Goal: Information Seeking & Learning: Learn about a topic

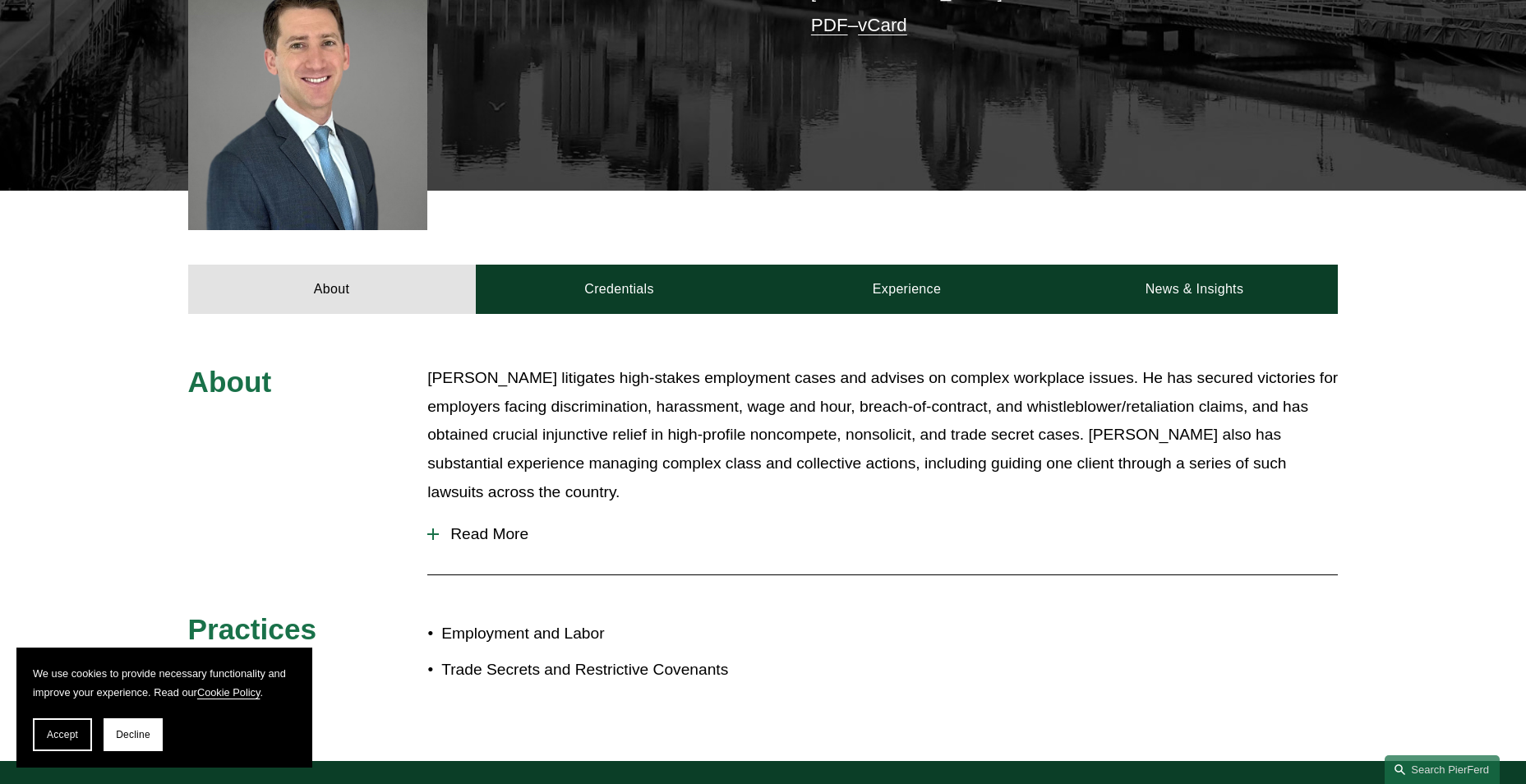
scroll to position [493, 0]
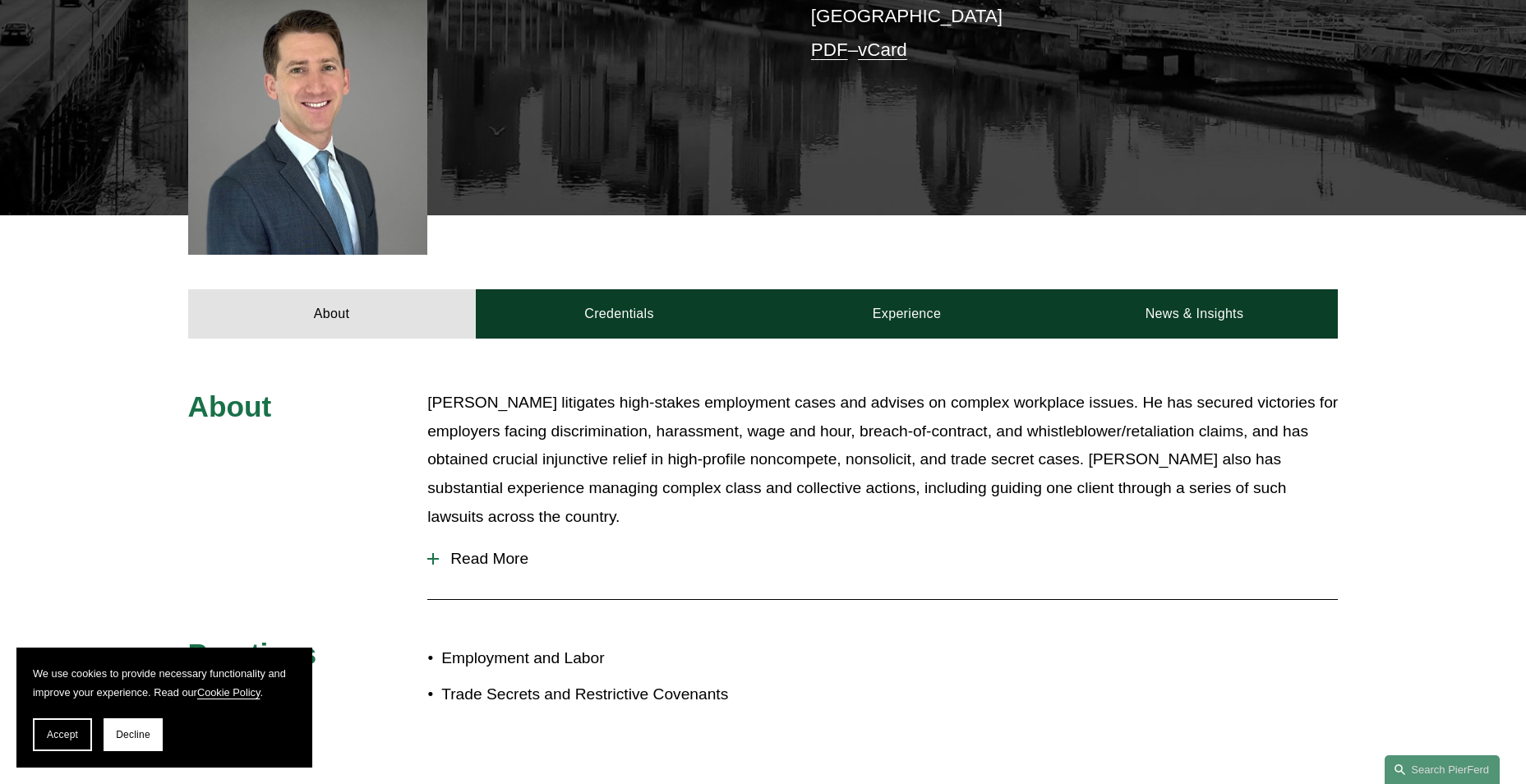
click at [528, 550] on span "Read More" at bounding box center [888, 558] width 899 height 18
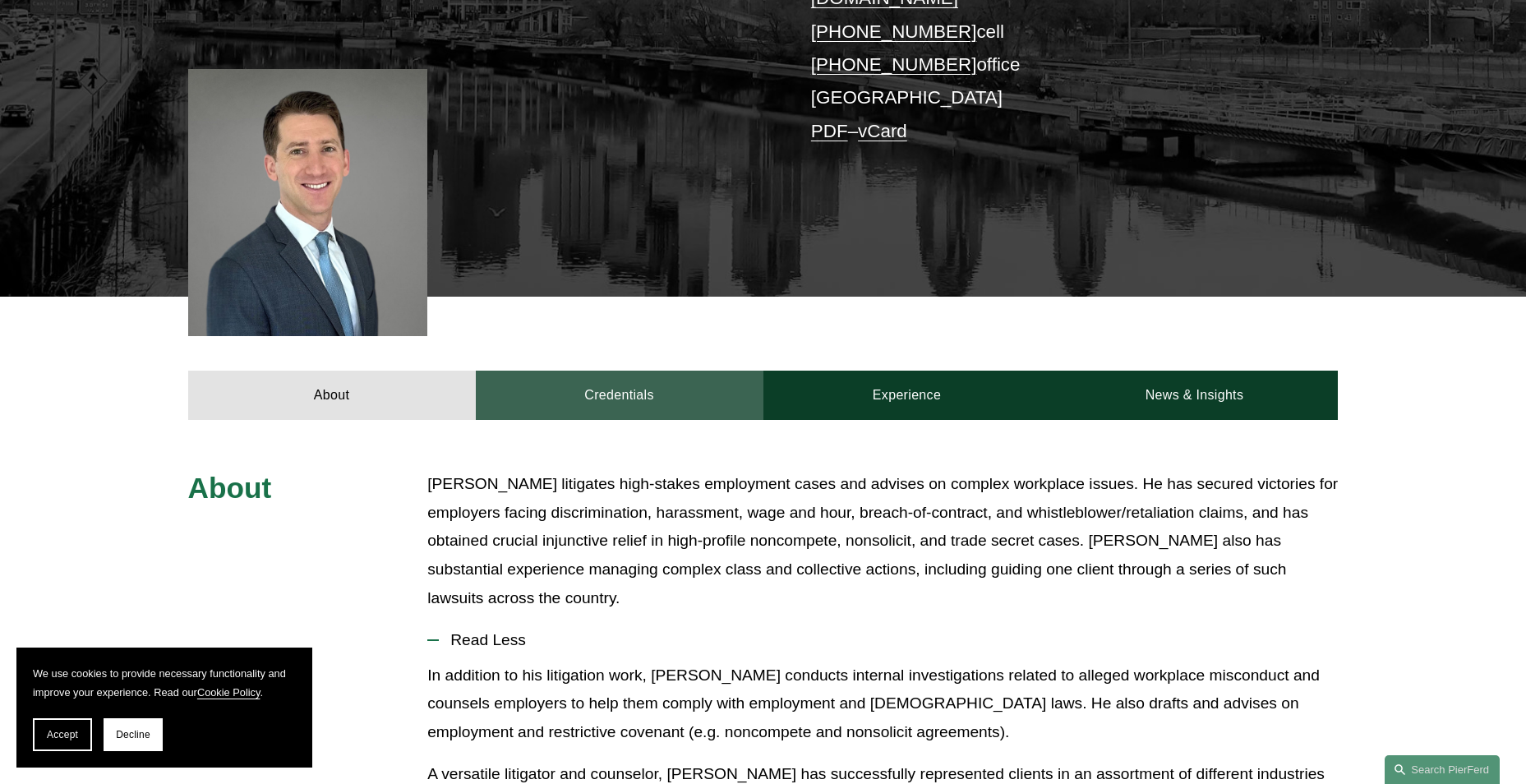
scroll to position [411, 0]
click at [657, 371] on link "Credentials" at bounding box center [619, 396] width 287 height 49
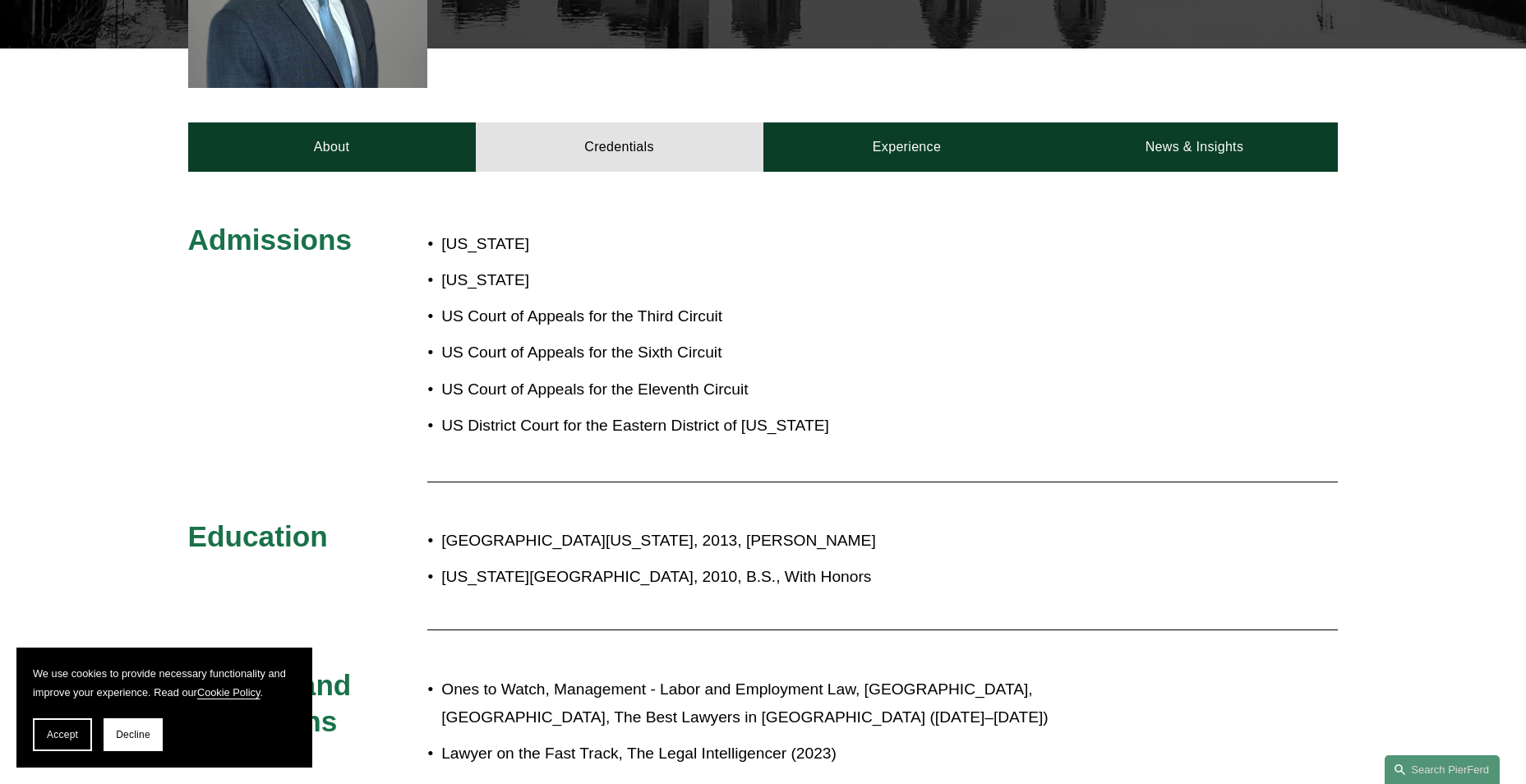
scroll to position [657, 0]
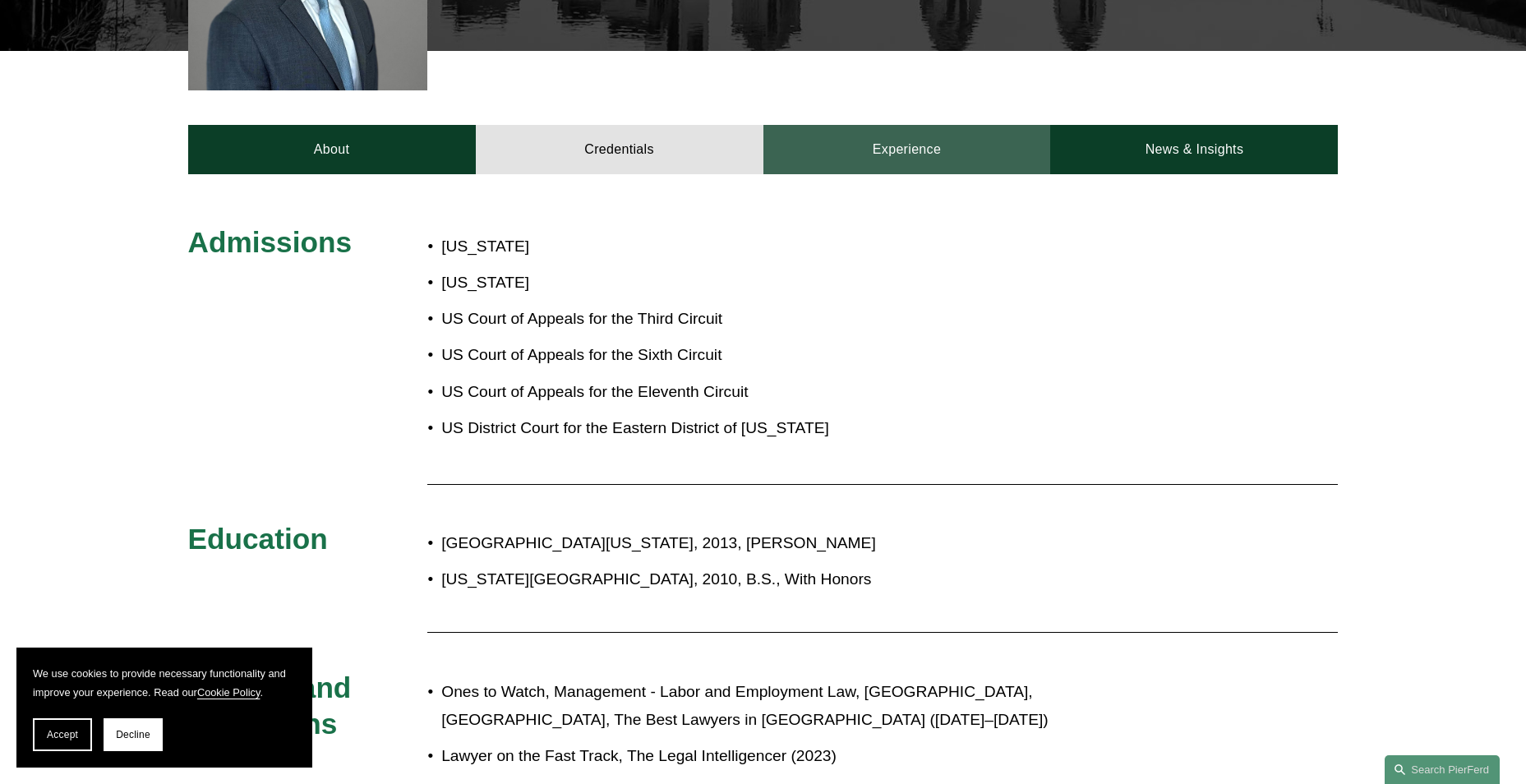
click at [952, 142] on link "Experience" at bounding box center [907, 149] width 287 height 49
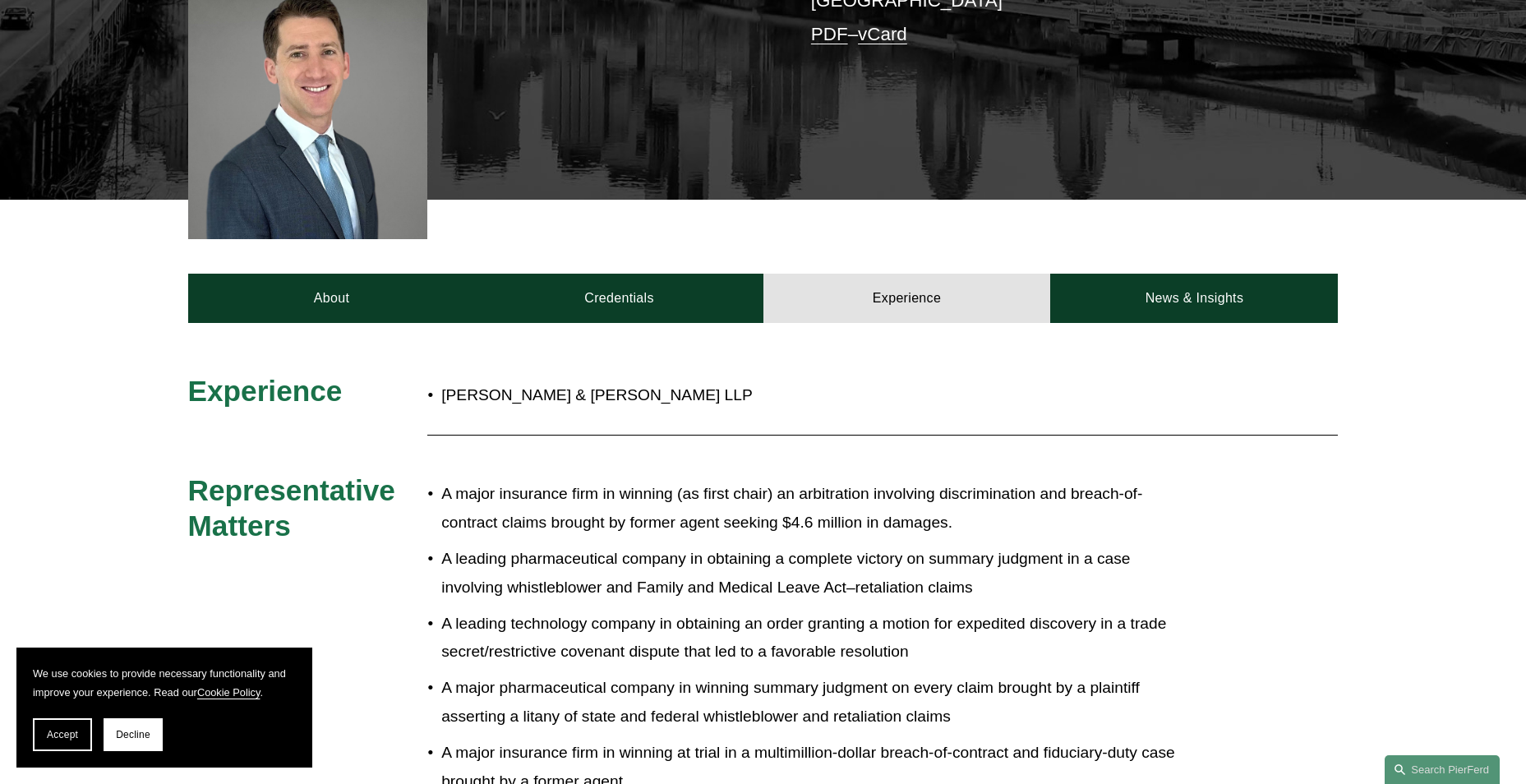
scroll to position [493, 0]
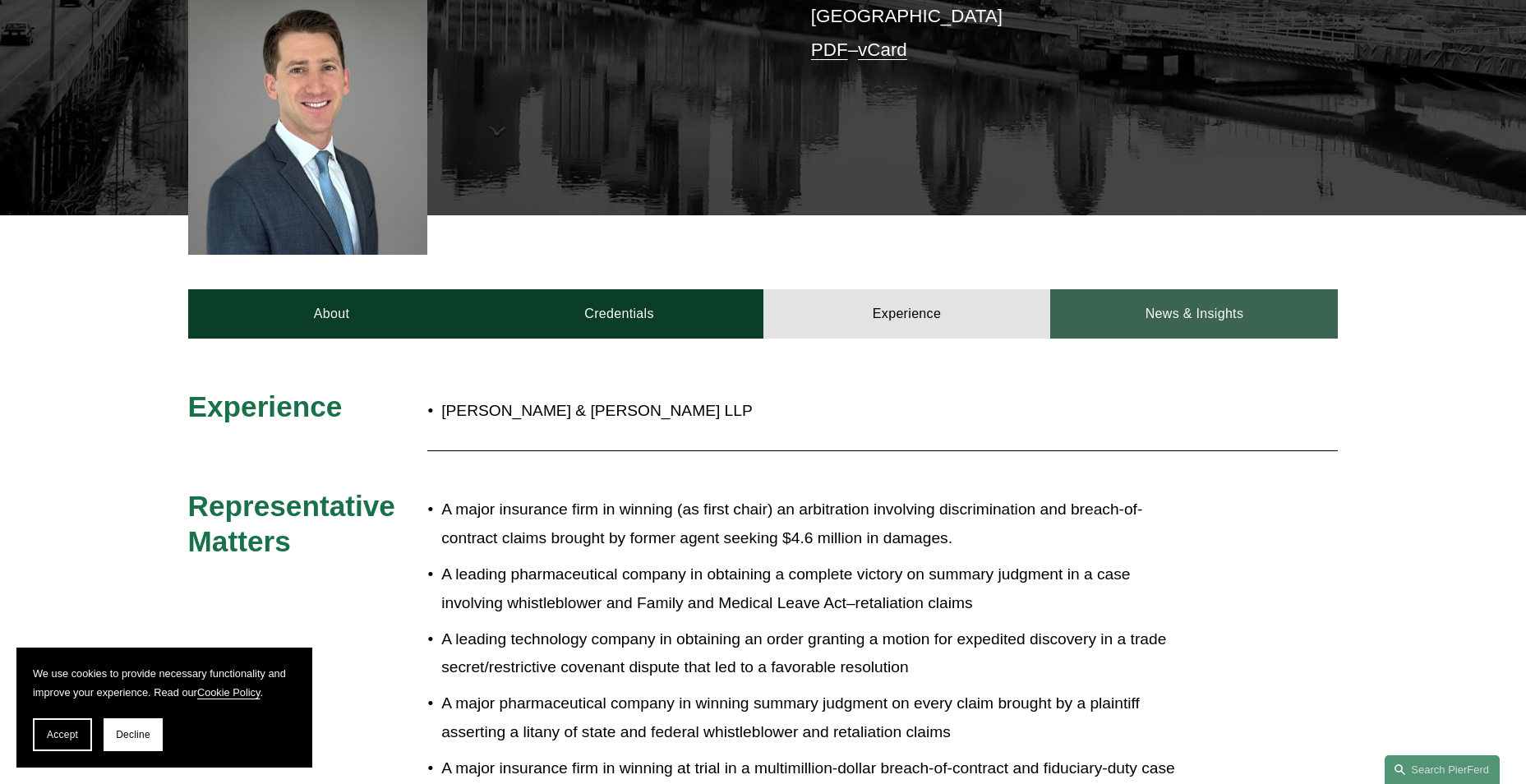
click at [1147, 309] on link "News & Insights" at bounding box center [1193, 313] width 287 height 49
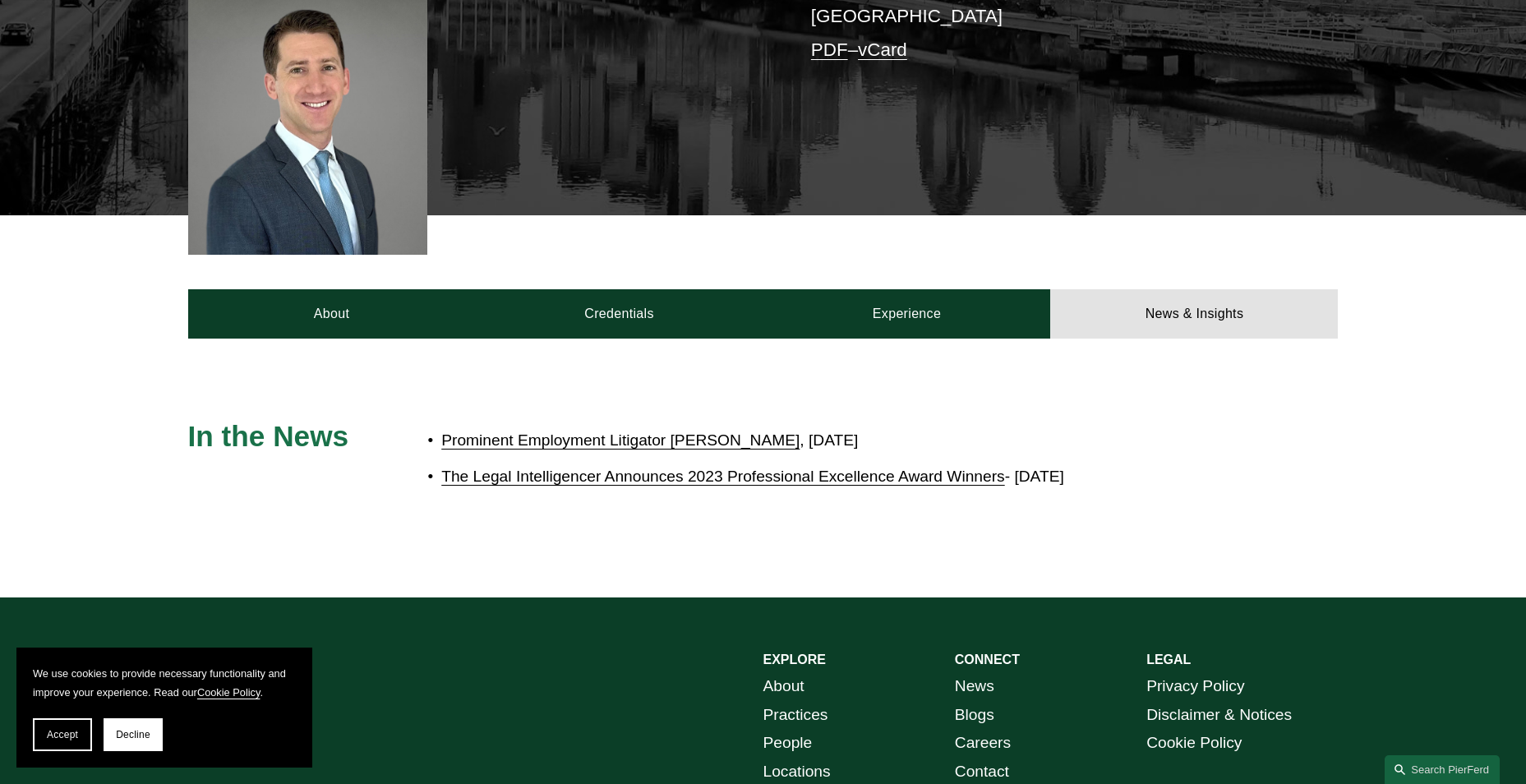
click at [799, 431] on link "Prominent Employment Litigator Joins Pierson Ferdinand" at bounding box center [620, 439] width 358 height 17
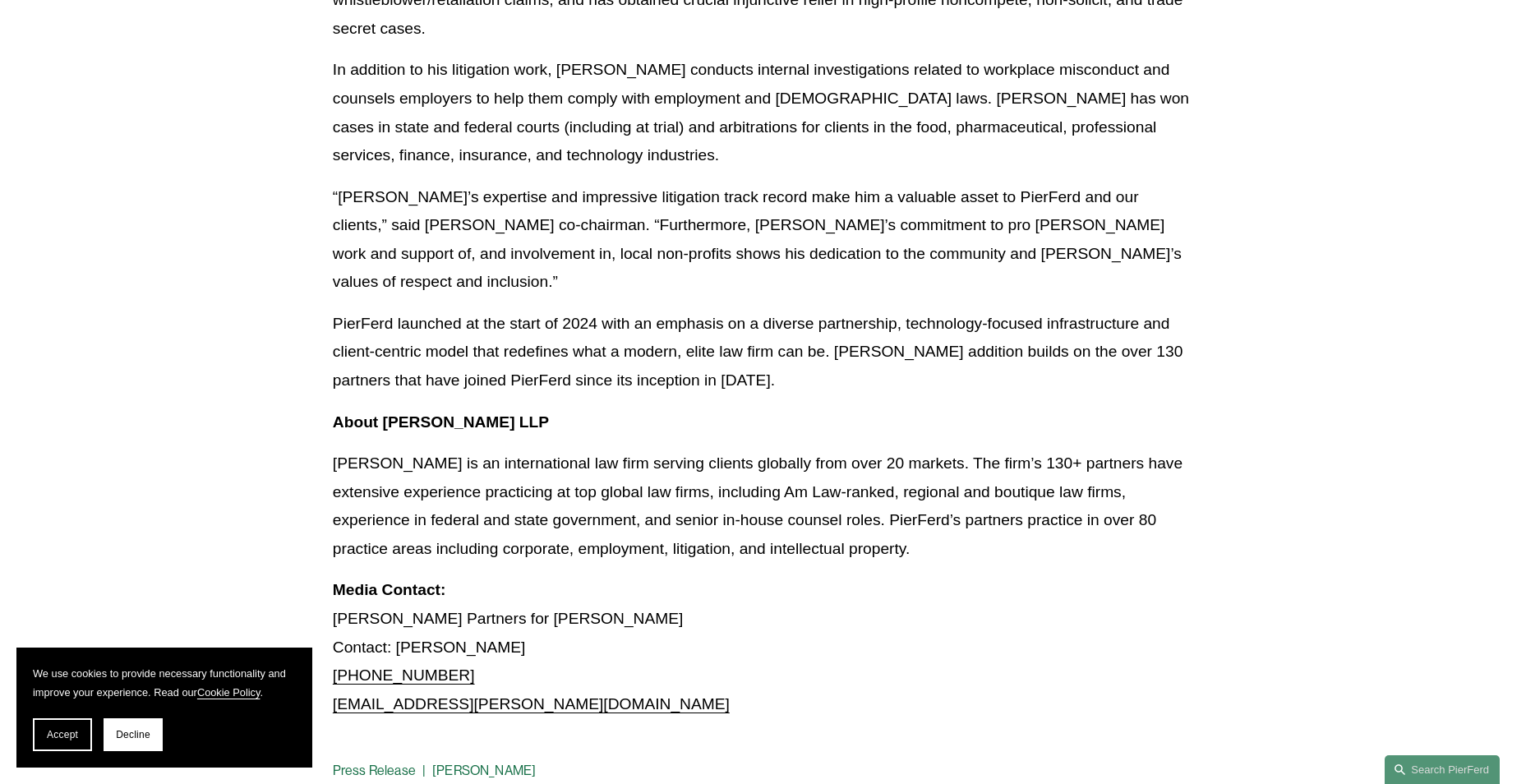
scroll to position [657, 0]
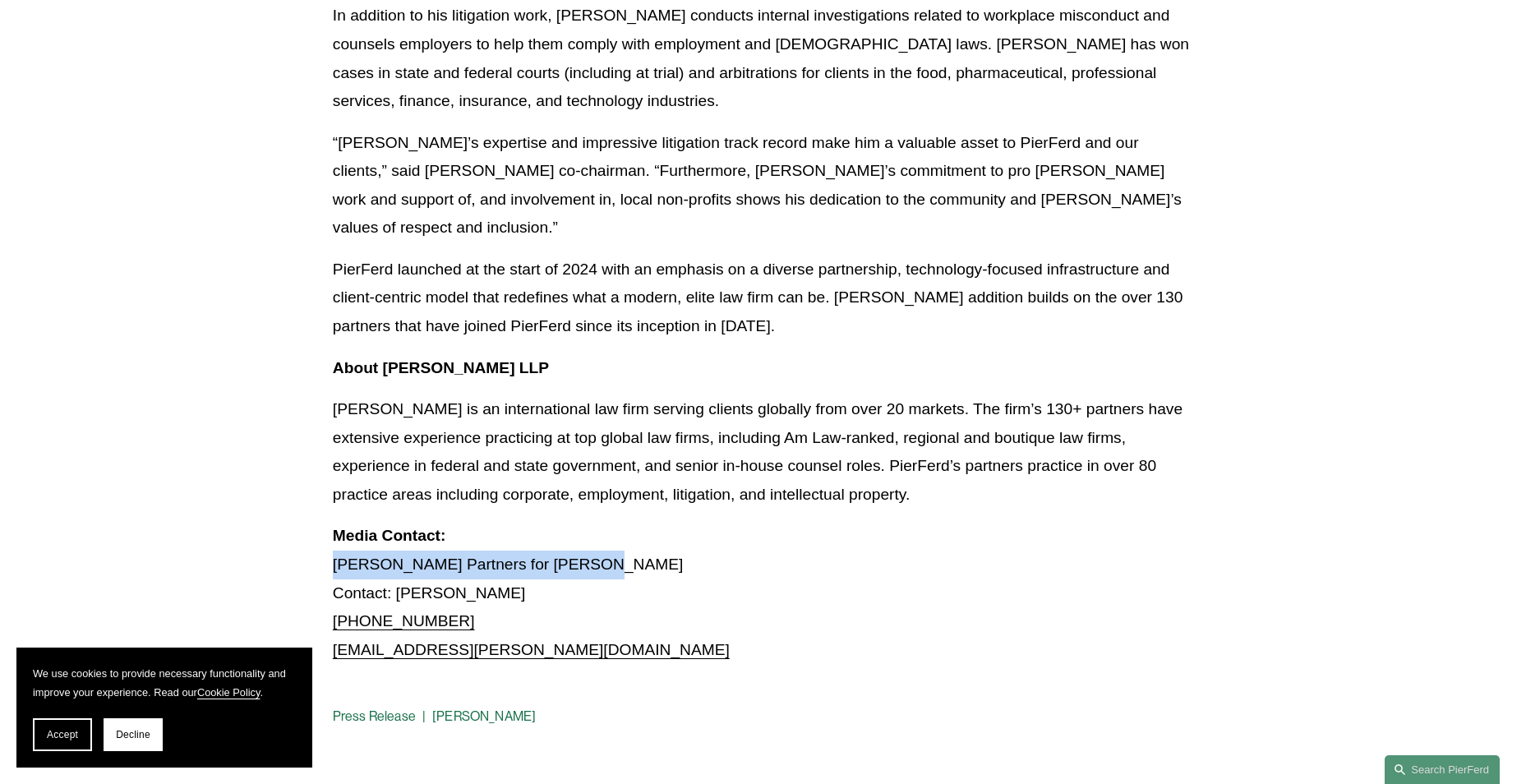
drag, startPoint x: 436, startPoint y: 506, endPoint x: 577, endPoint y: 513, distance: 141.2
click at [577, 513] on article "Back to News & Events Prominent Employment Litigator Joins Pierson Ferdinand Ne…" at bounding box center [763, 149] width 1526 height 1330
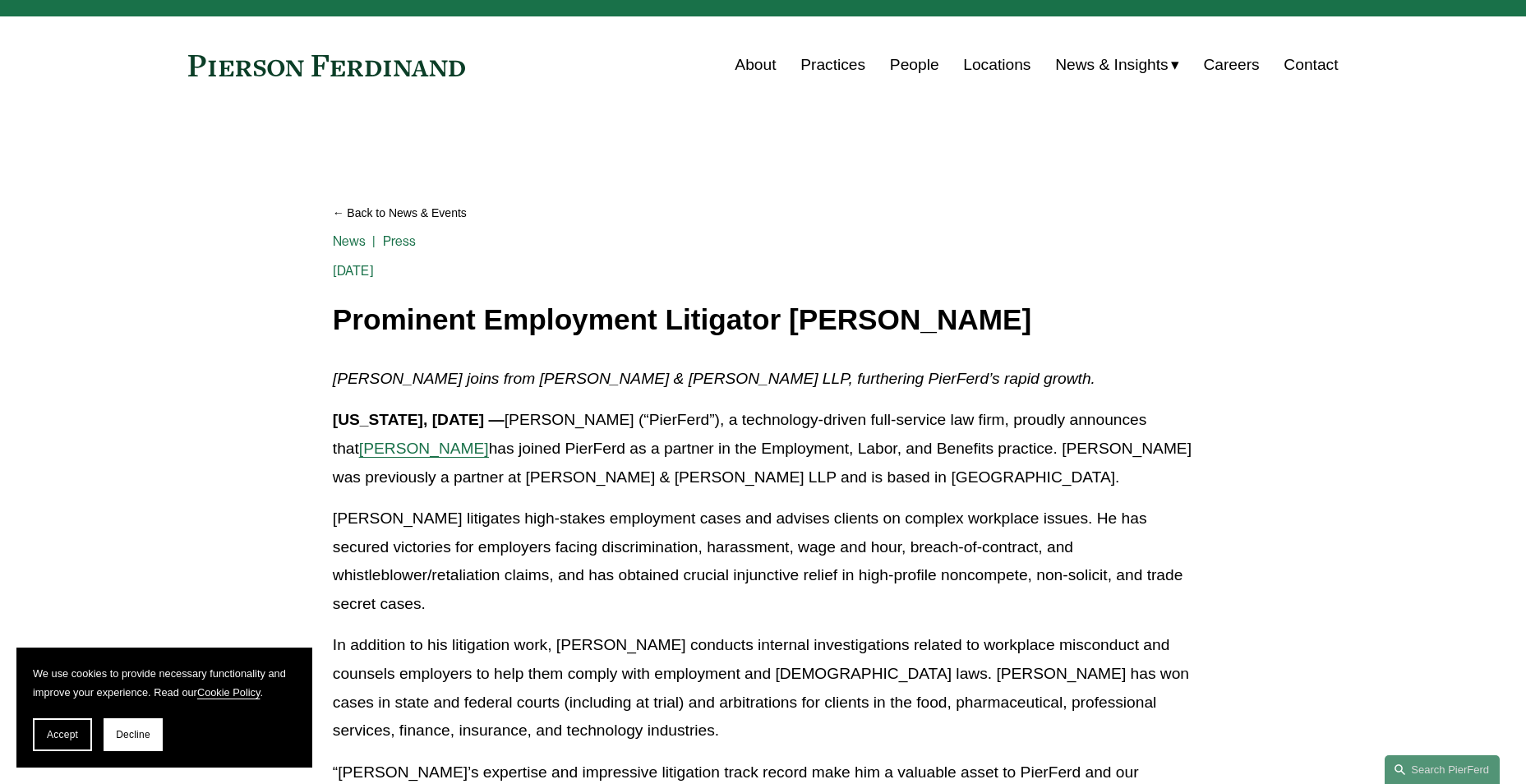
scroll to position [0, 0]
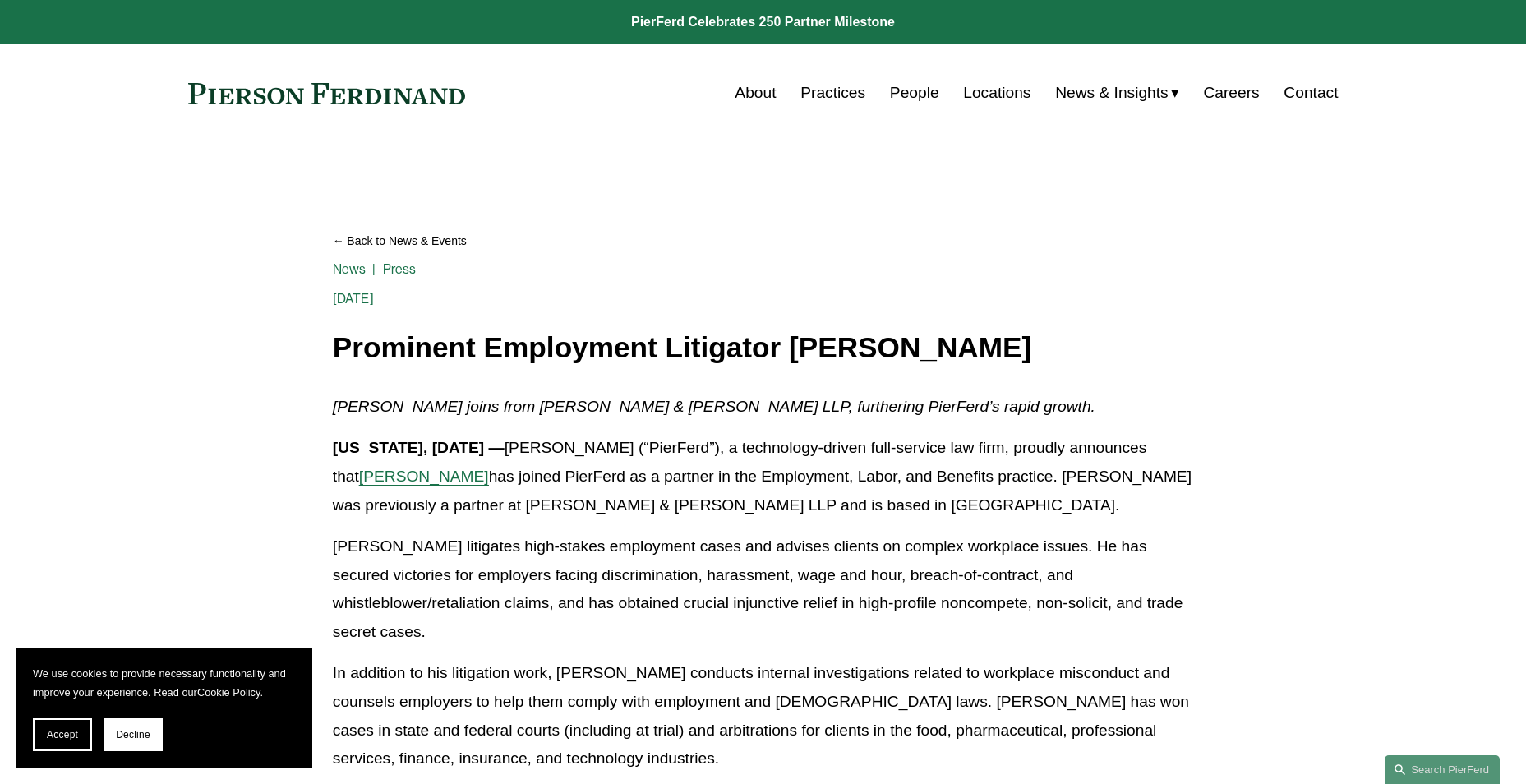
click at [916, 90] on link "People" at bounding box center [914, 92] width 49 height 31
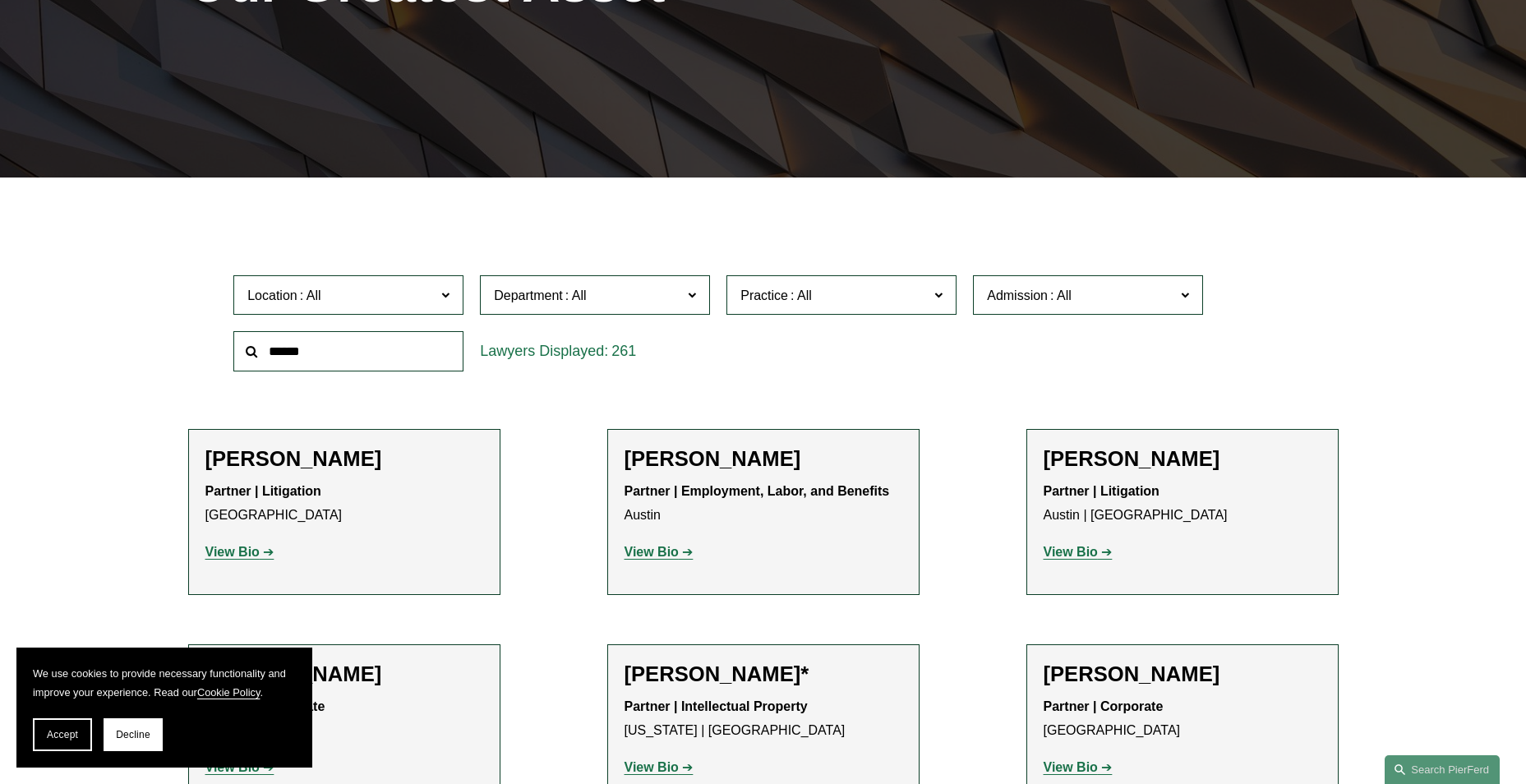
scroll to position [328, 0]
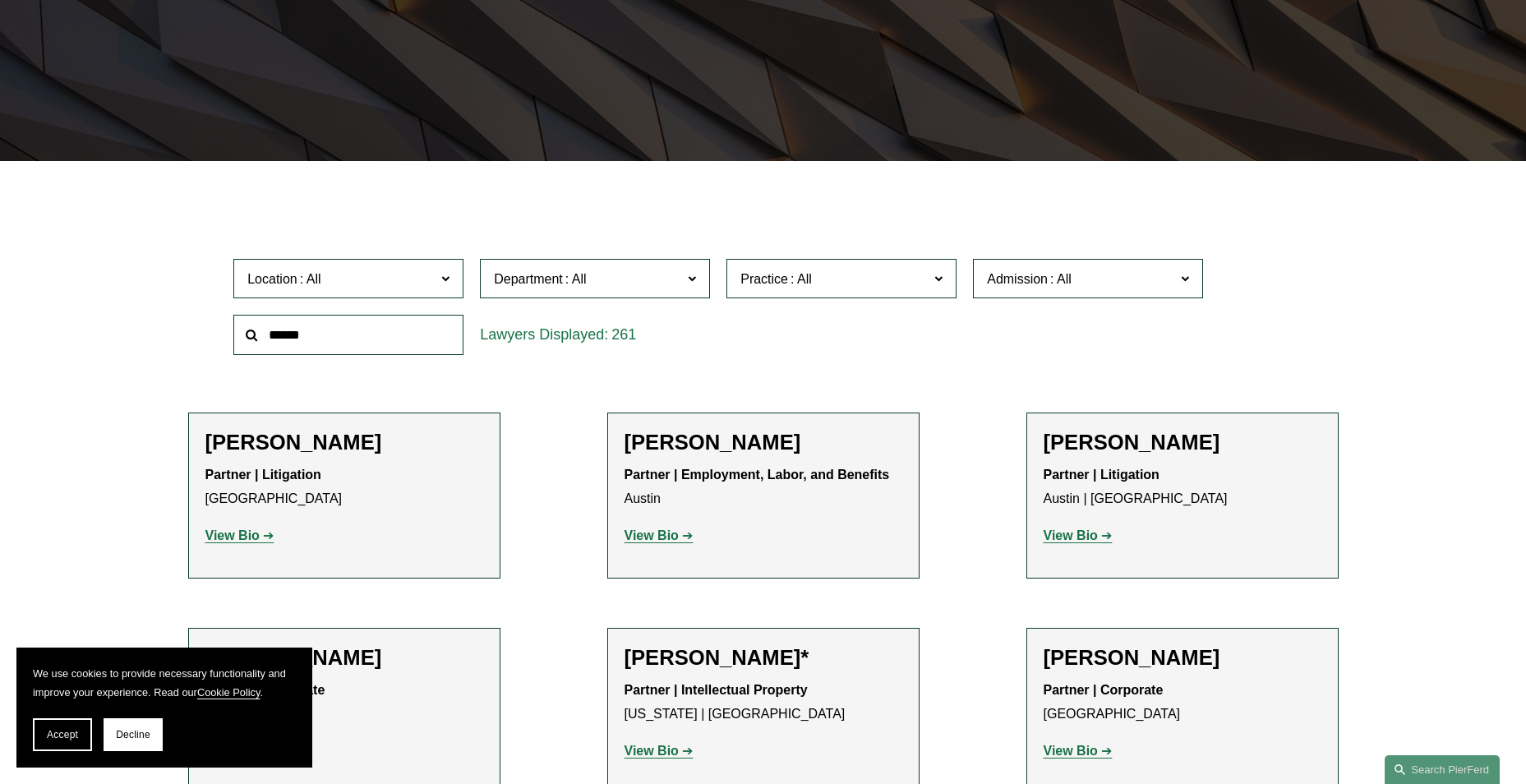
click at [429, 285] on span "Location" at bounding box center [341, 278] width 188 height 22
click at [0, 0] on link "[US_STATE]" at bounding box center [0, 0] width 0 height 0
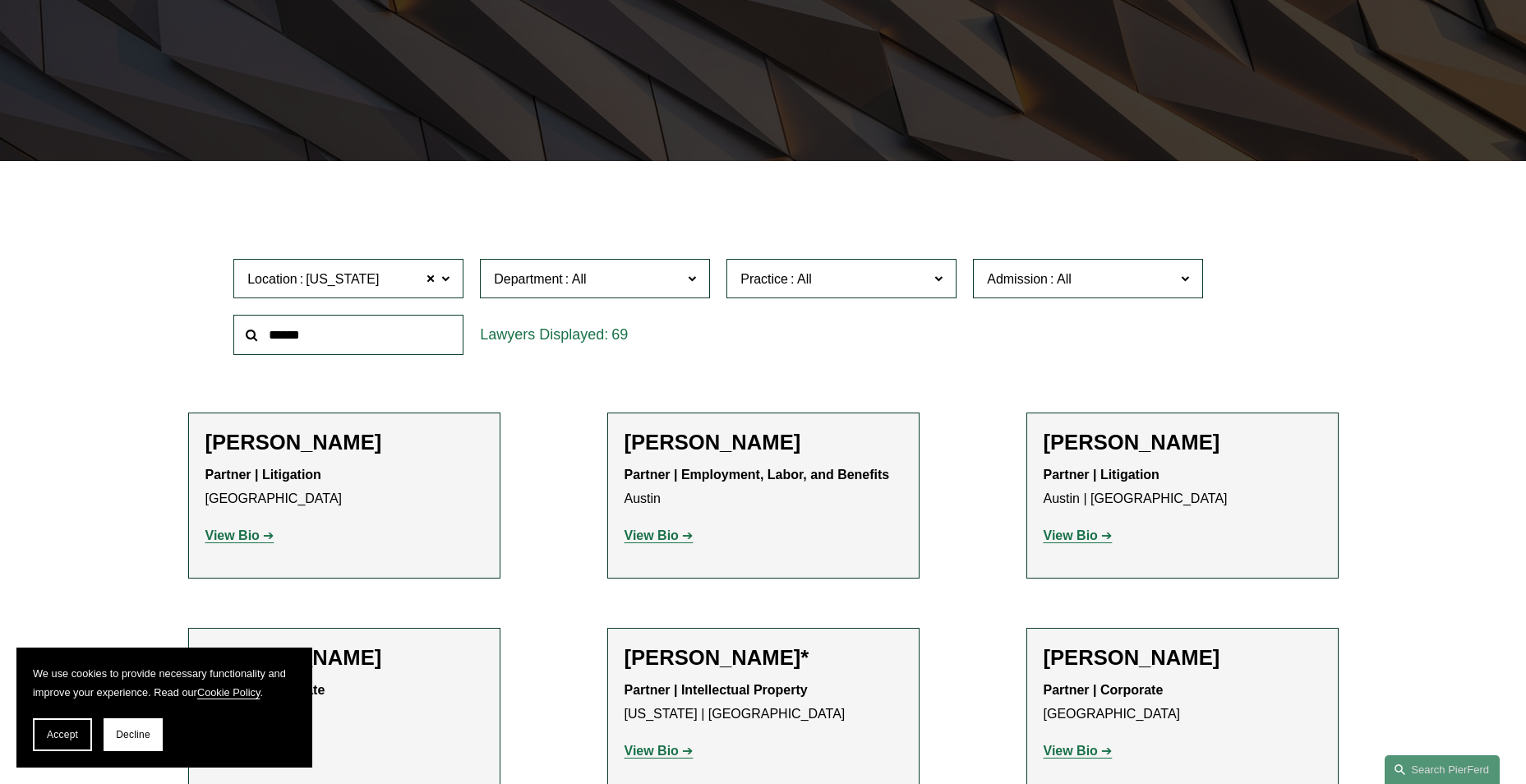
click at [336, 338] on input "text" at bounding box center [348, 335] width 230 height 40
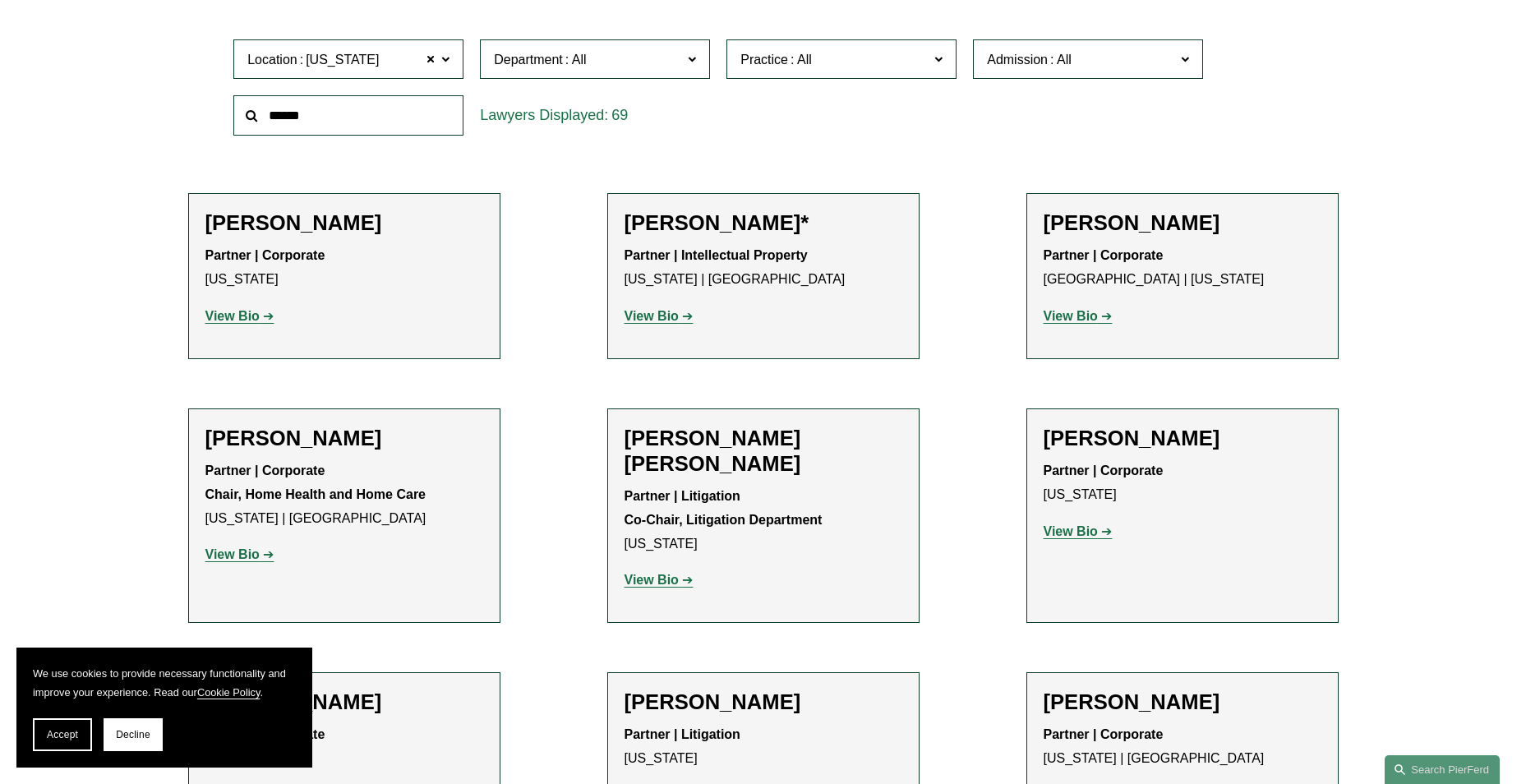
scroll to position [657, 0]
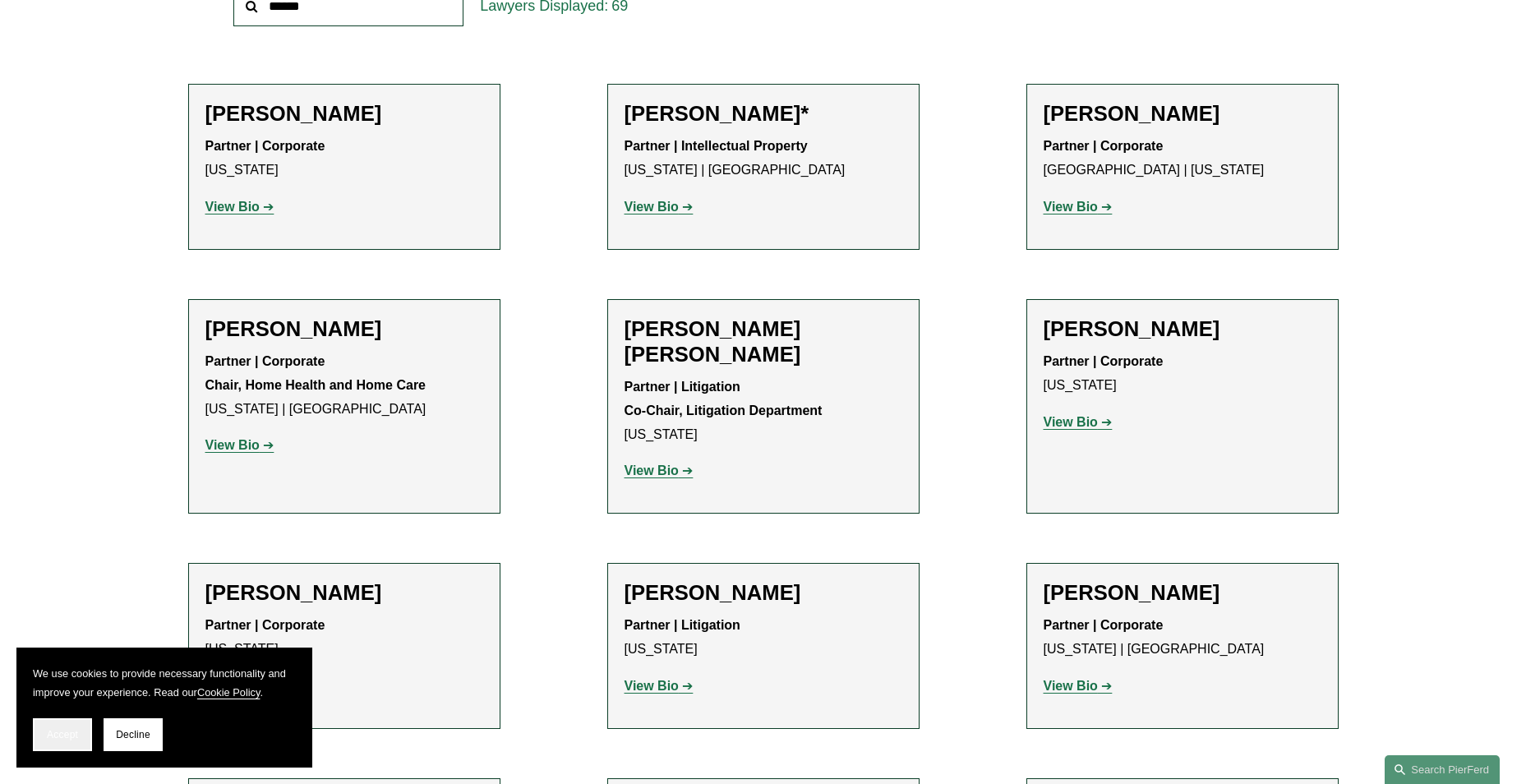
click at [60, 735] on span "Accept" at bounding box center [62, 734] width 31 height 12
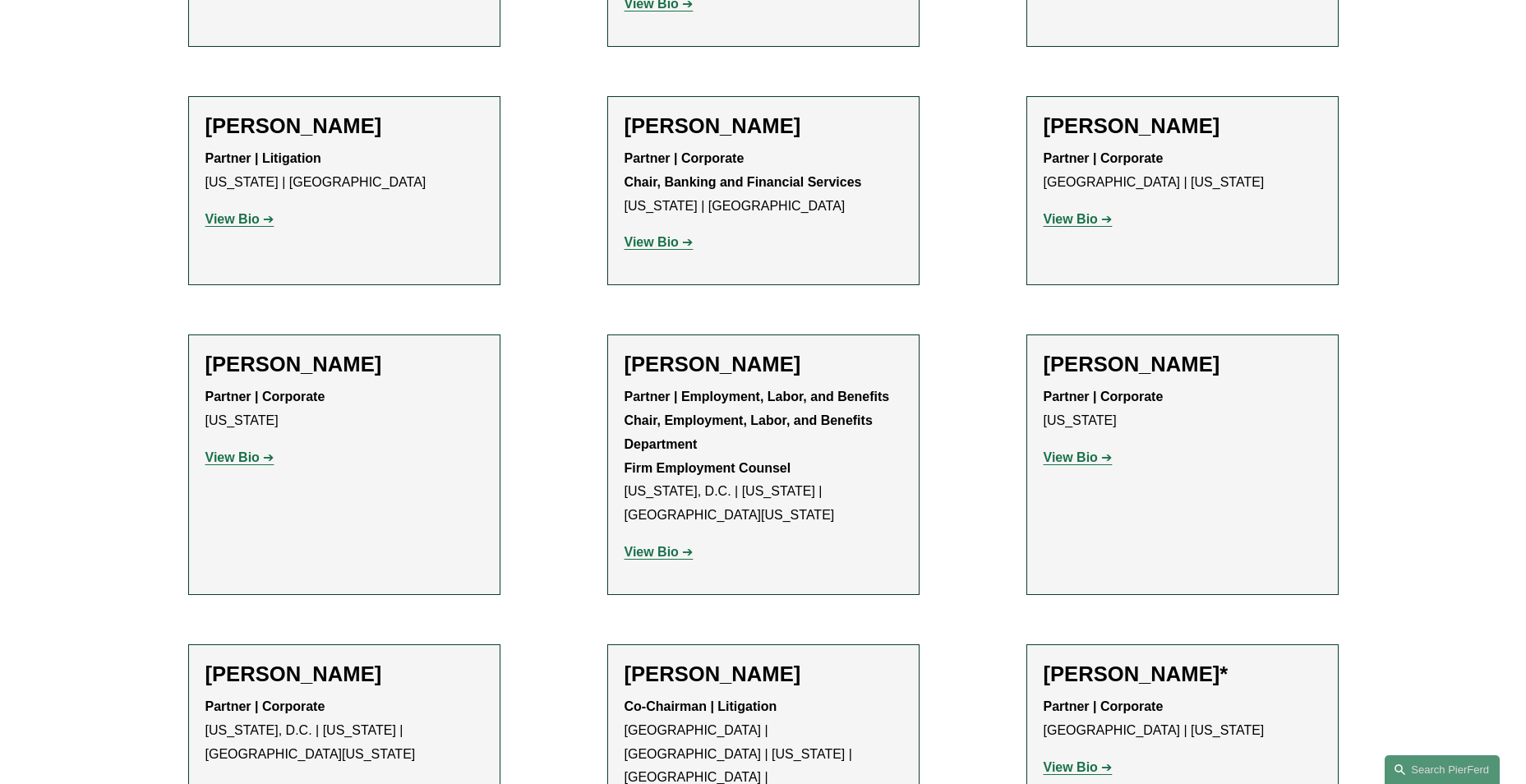
scroll to position [1889, 0]
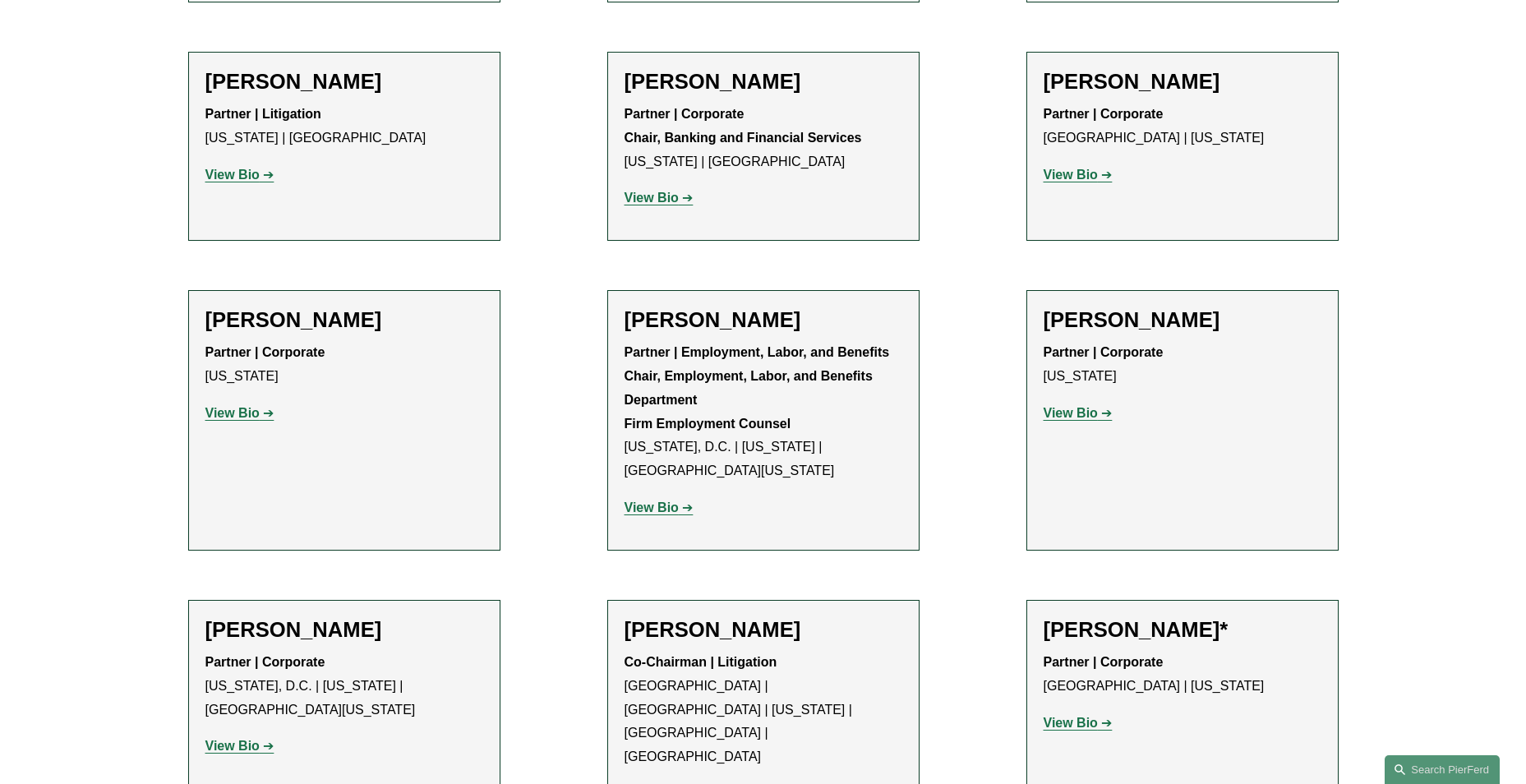
click at [759, 307] on h2 "Amy Epstein Gluck" at bounding box center [763, 320] width 277 height 25
click at [668, 500] on strong "View Bio" at bounding box center [652, 507] width 55 height 14
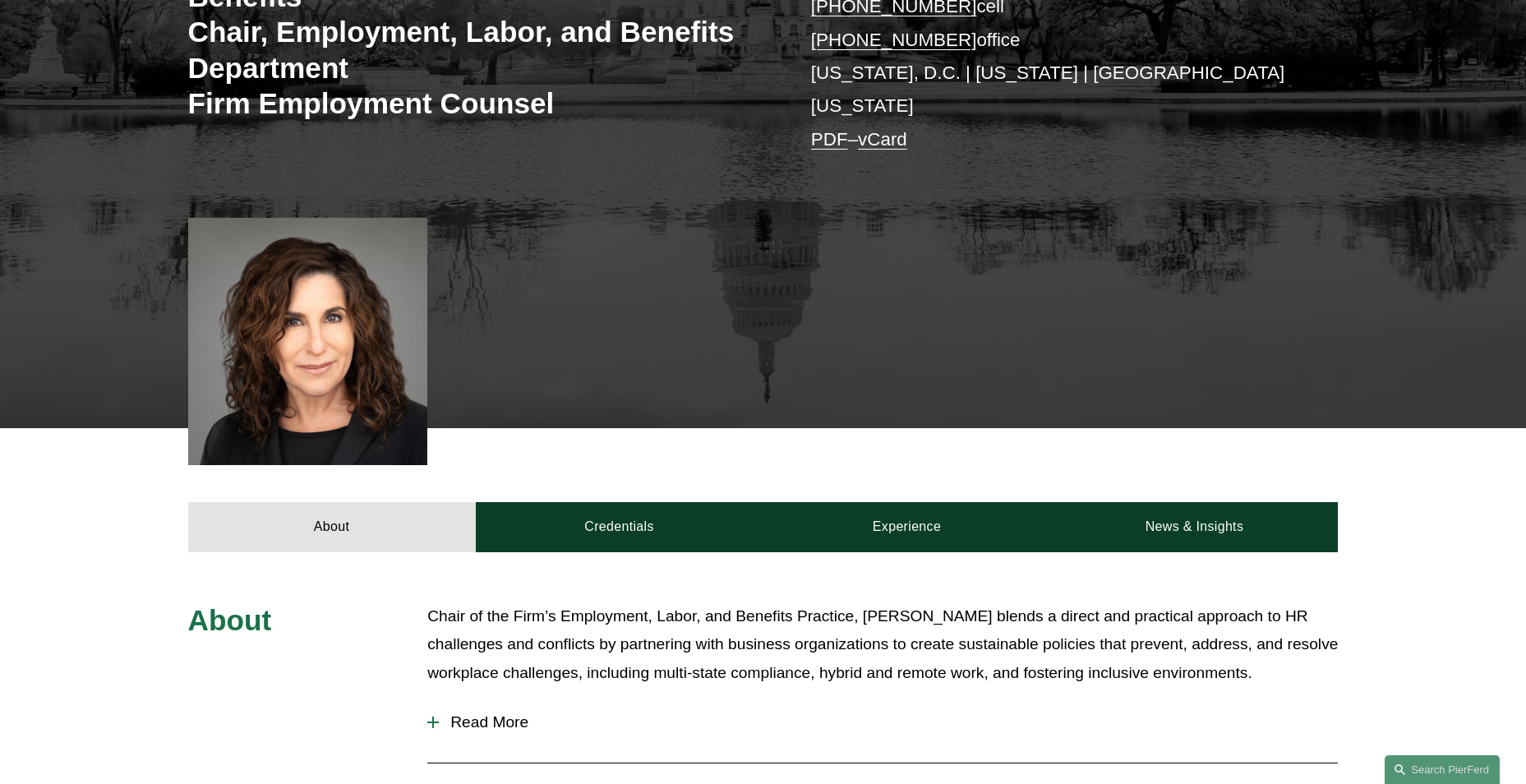
scroll to position [411, 0]
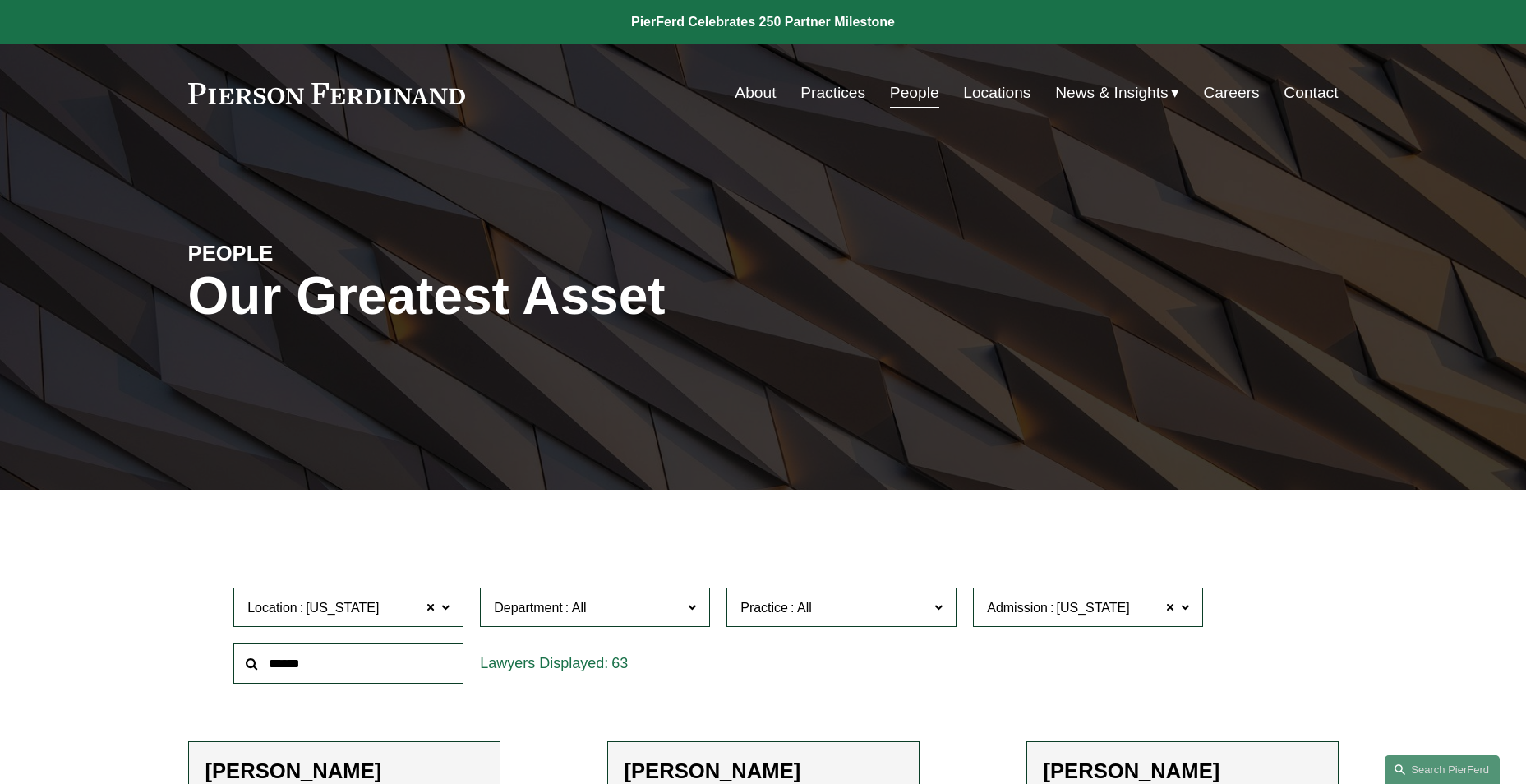
click at [641, 620] on label "Department" at bounding box center [594, 607] width 230 height 40
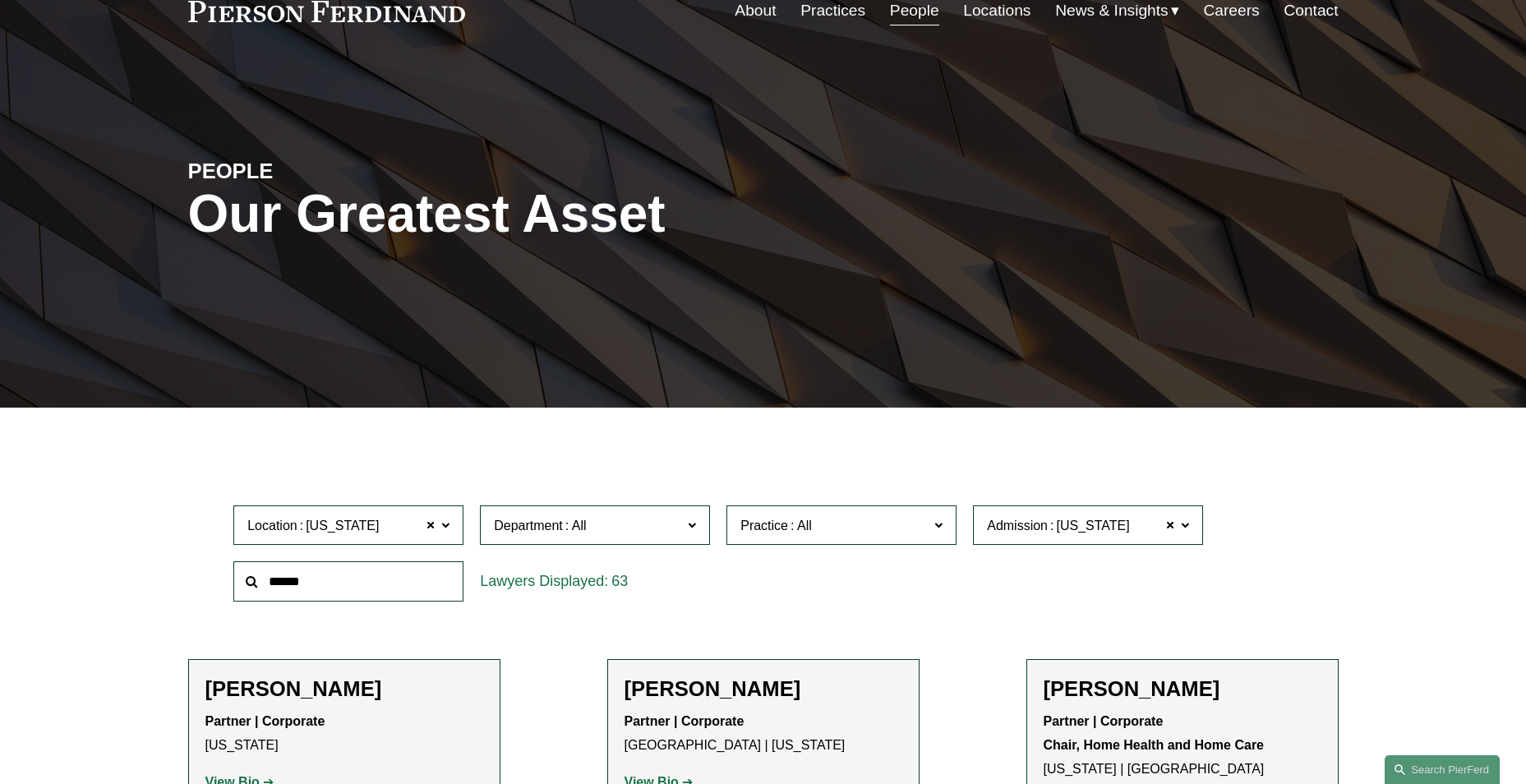
click at [0, 0] on link "Employment, Labor, and Benefits" at bounding box center [0, 0] width 0 height 0
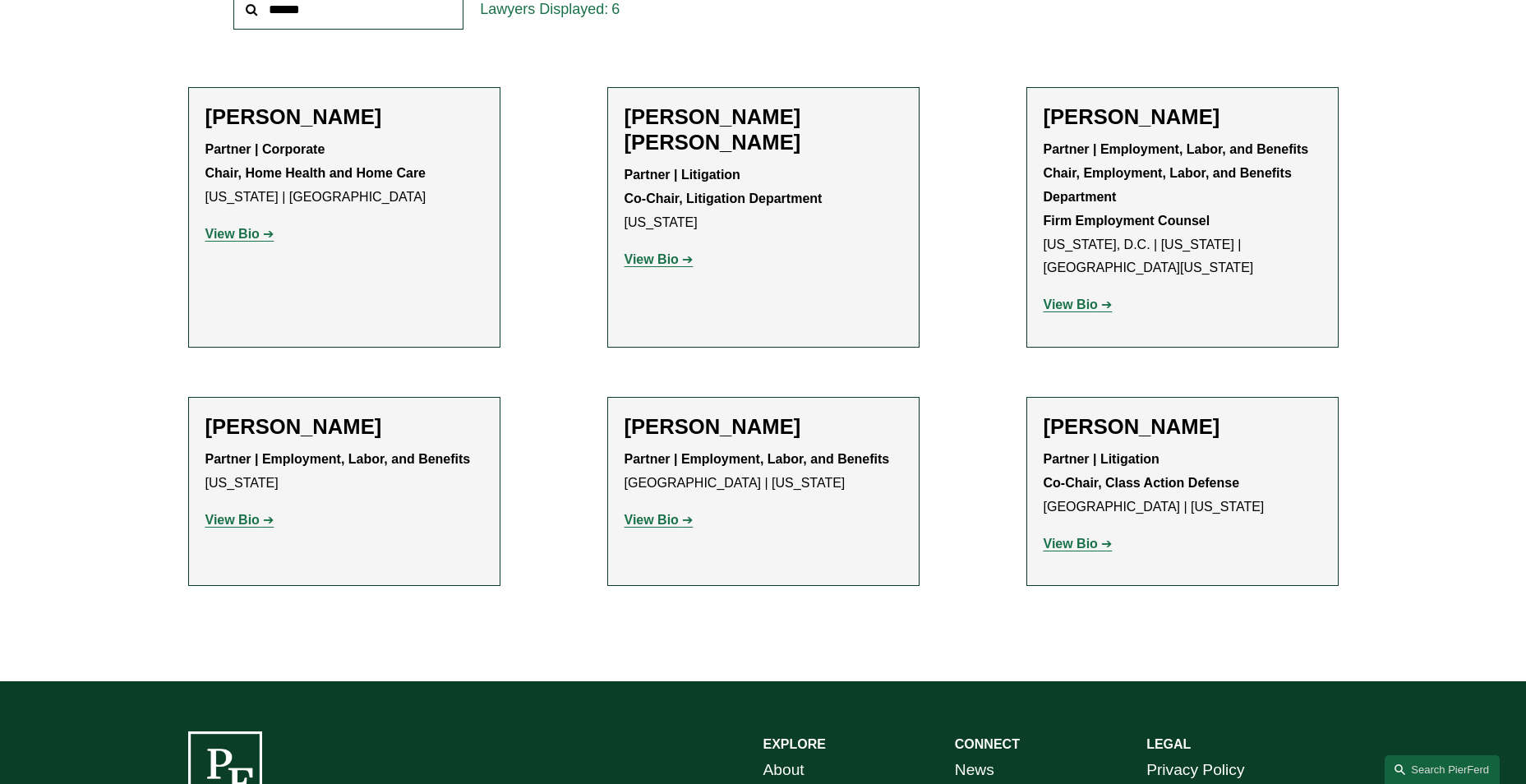
scroll to position [572, 0]
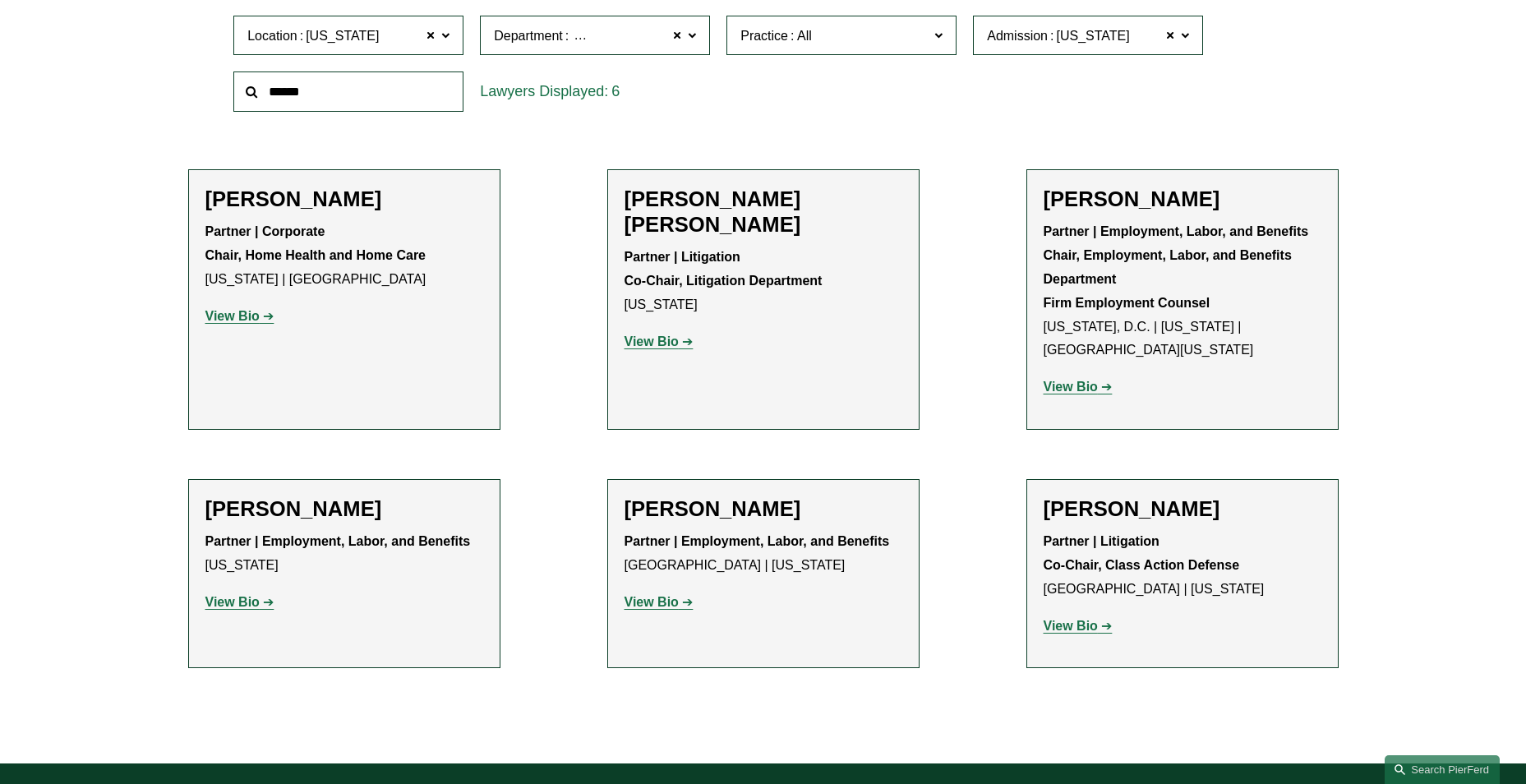
click at [644, 41] on span "Employment, Labor, and Benefits" at bounding box center [668, 36] width 194 height 21
click at [0, 0] on link "Litigation" at bounding box center [0, 0] width 0 height 0
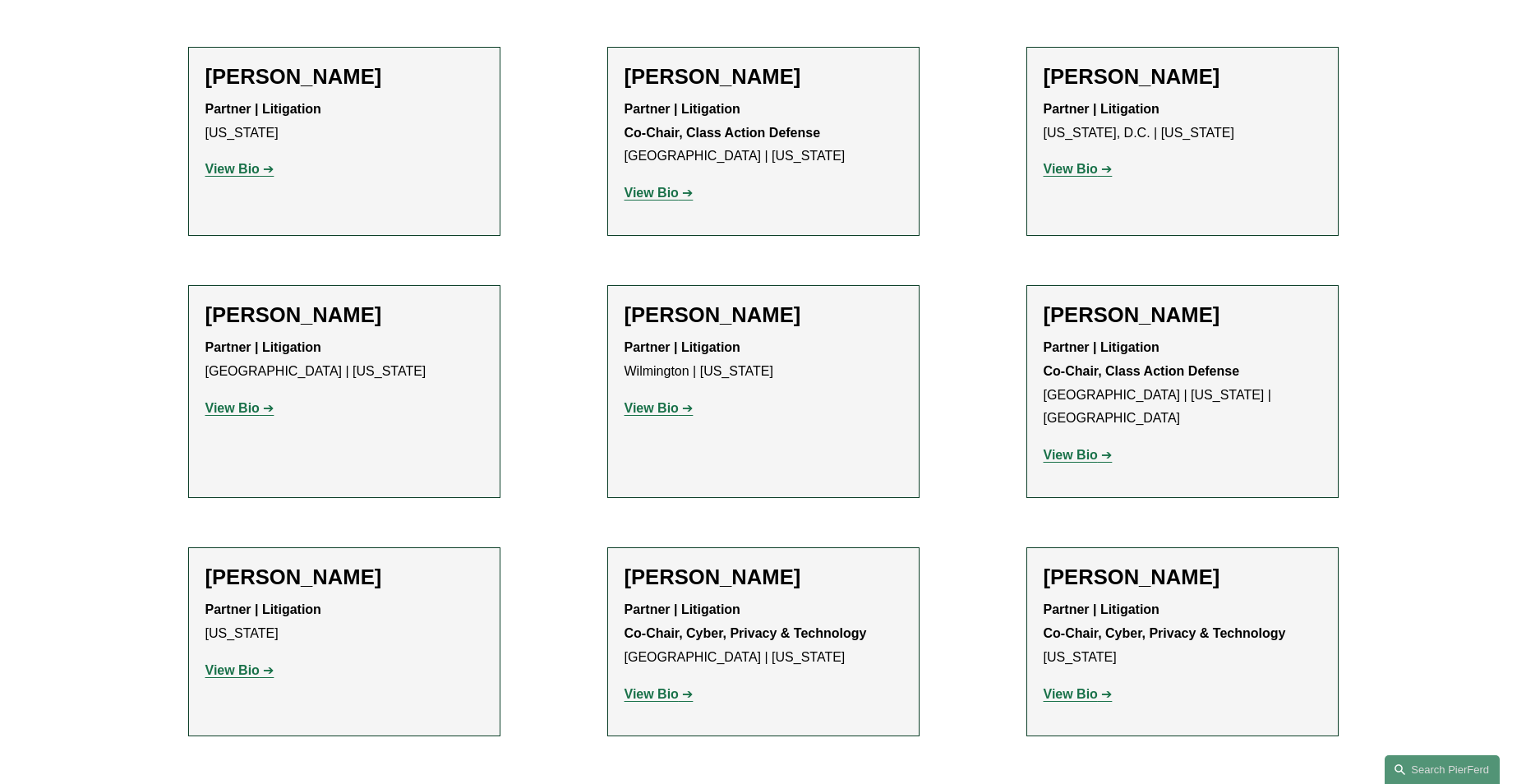
scroll to position [1887, 0]
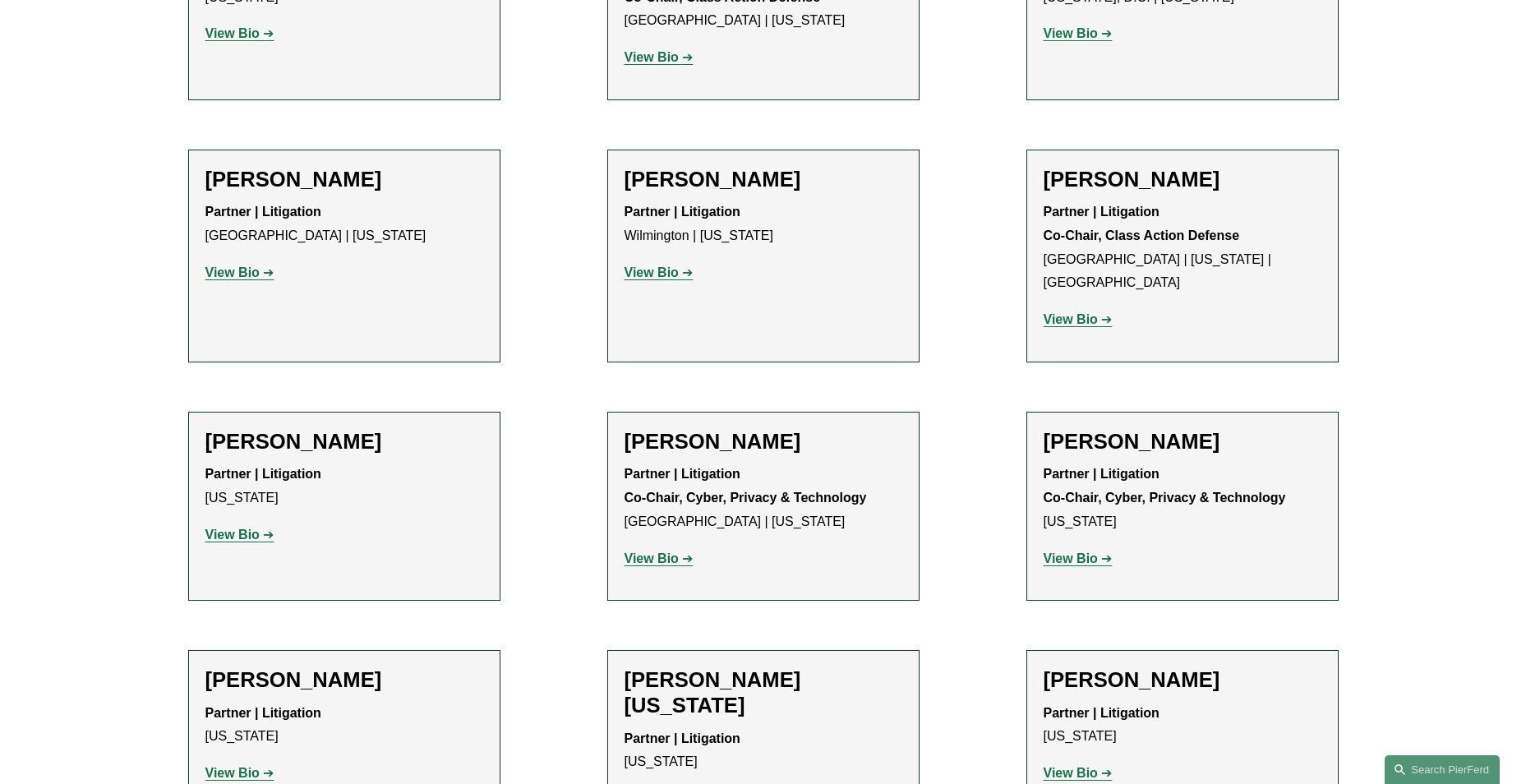
click at [381, 429] on h2 "Howard Panensky" at bounding box center [344, 441] width 277 height 25
click at [322, 429] on h2 "Howard Panensky" at bounding box center [344, 441] width 277 height 25
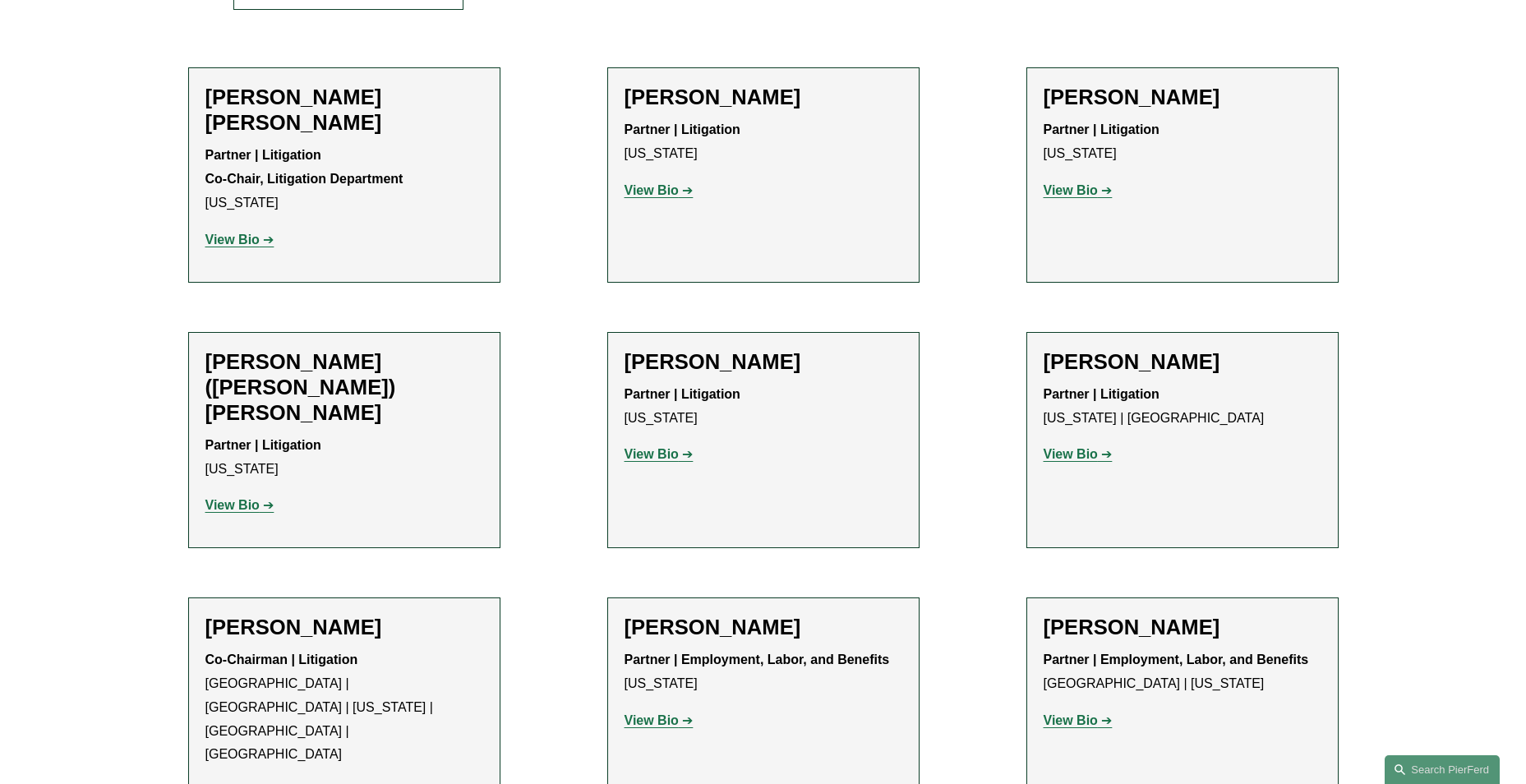
scroll to position [572, 0]
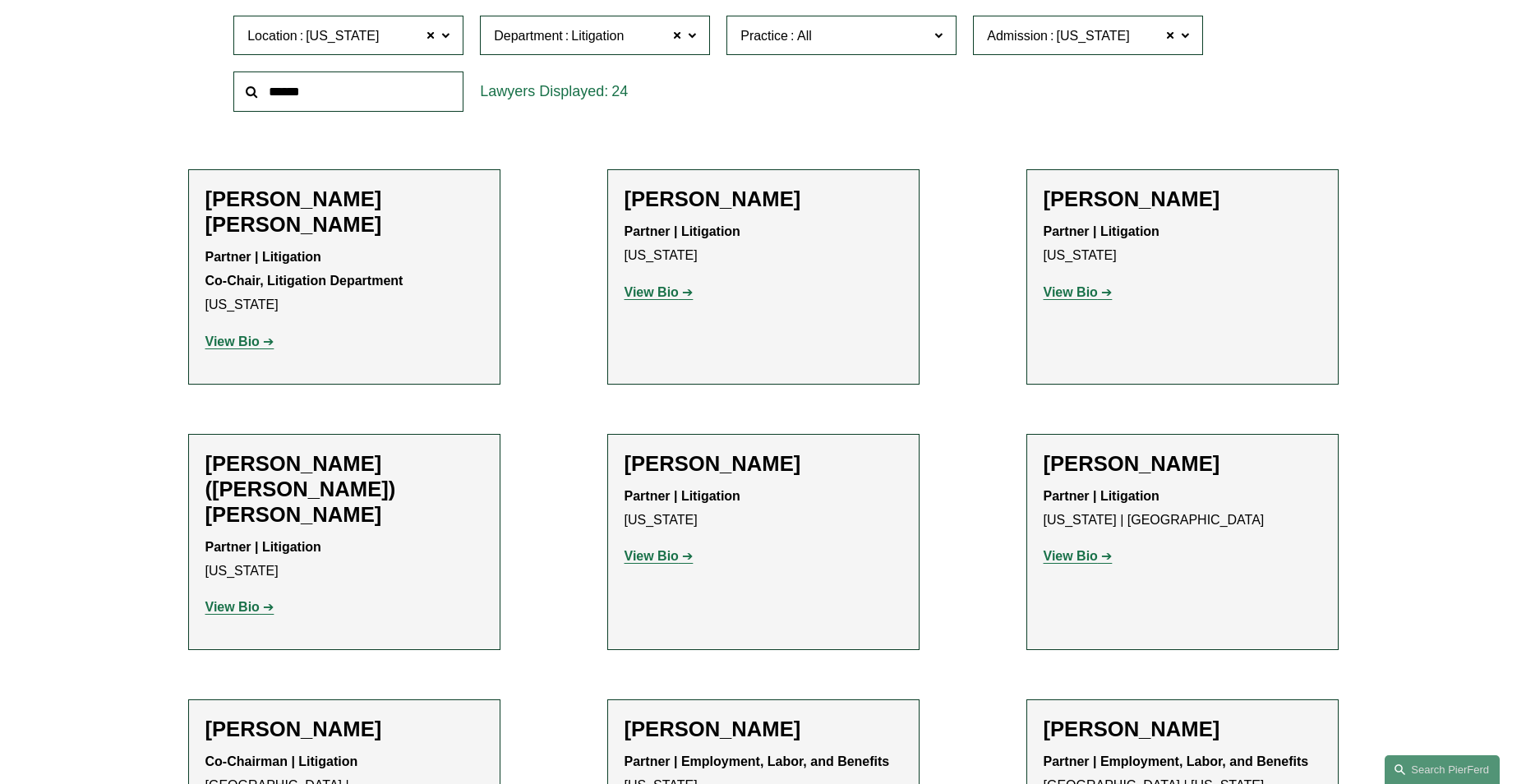
click at [234, 335] on strong "View Bio" at bounding box center [232, 342] width 55 height 14
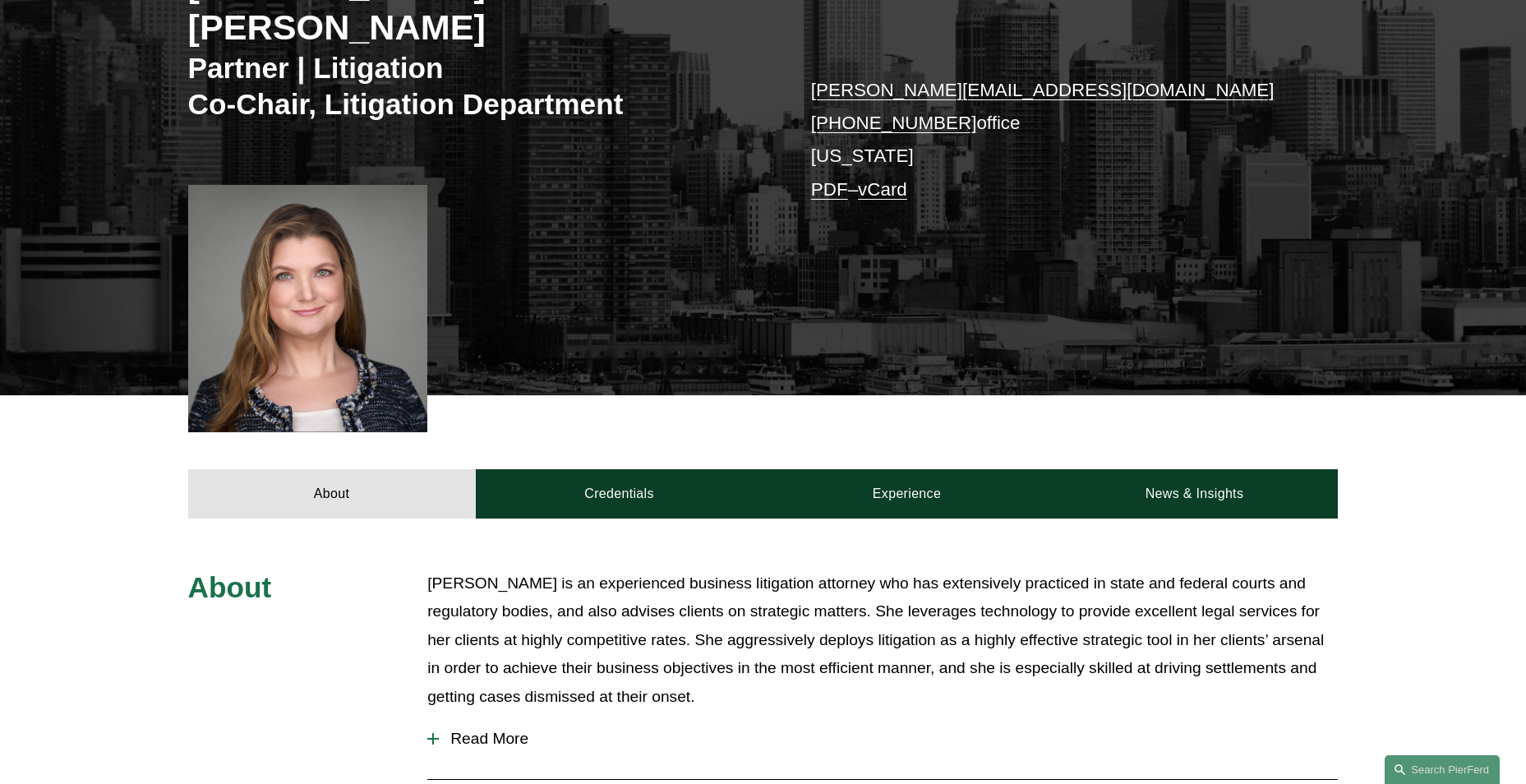
scroll to position [575, 0]
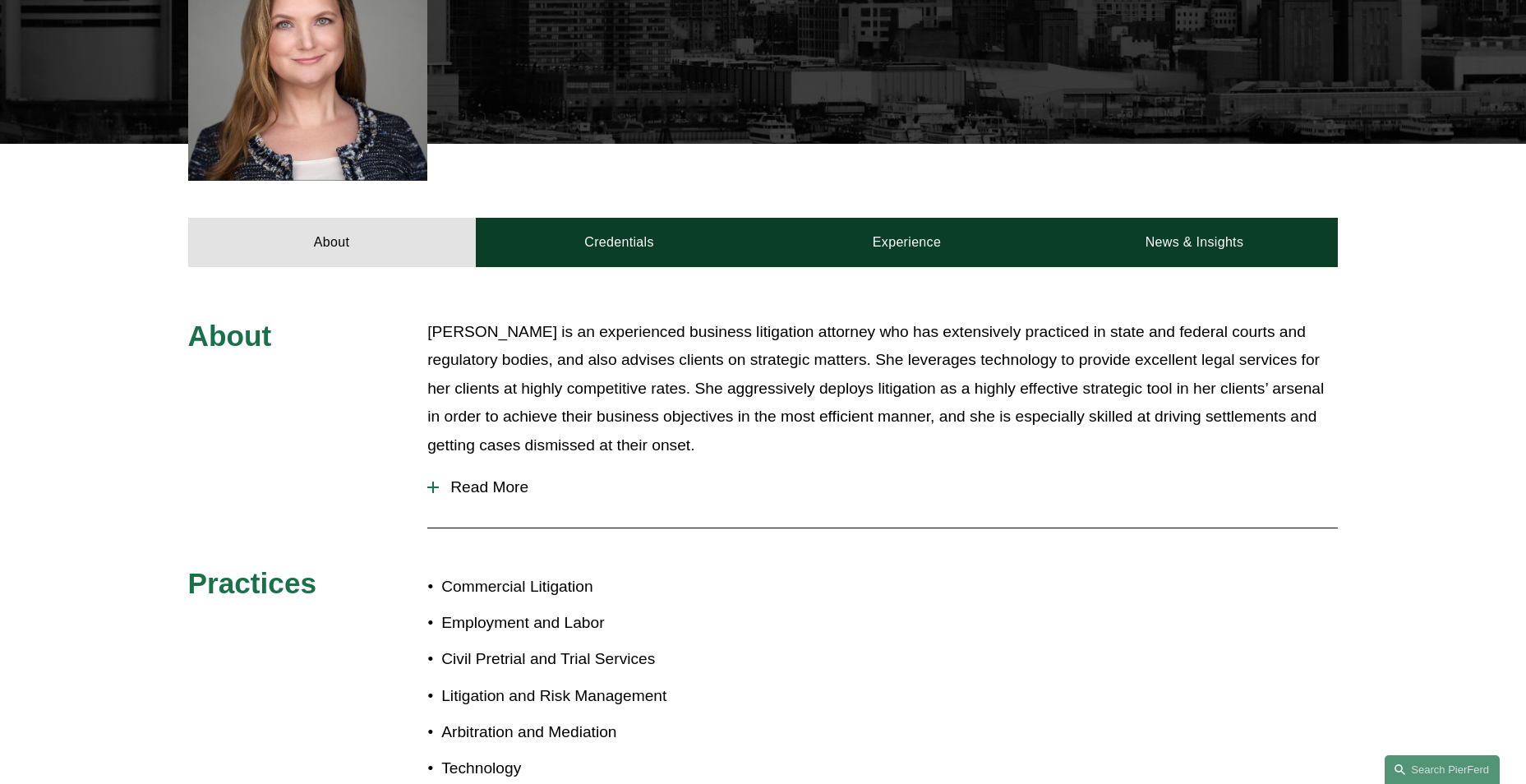
click at [507, 467] on button "Read More" at bounding box center [882, 488] width 910 height 43
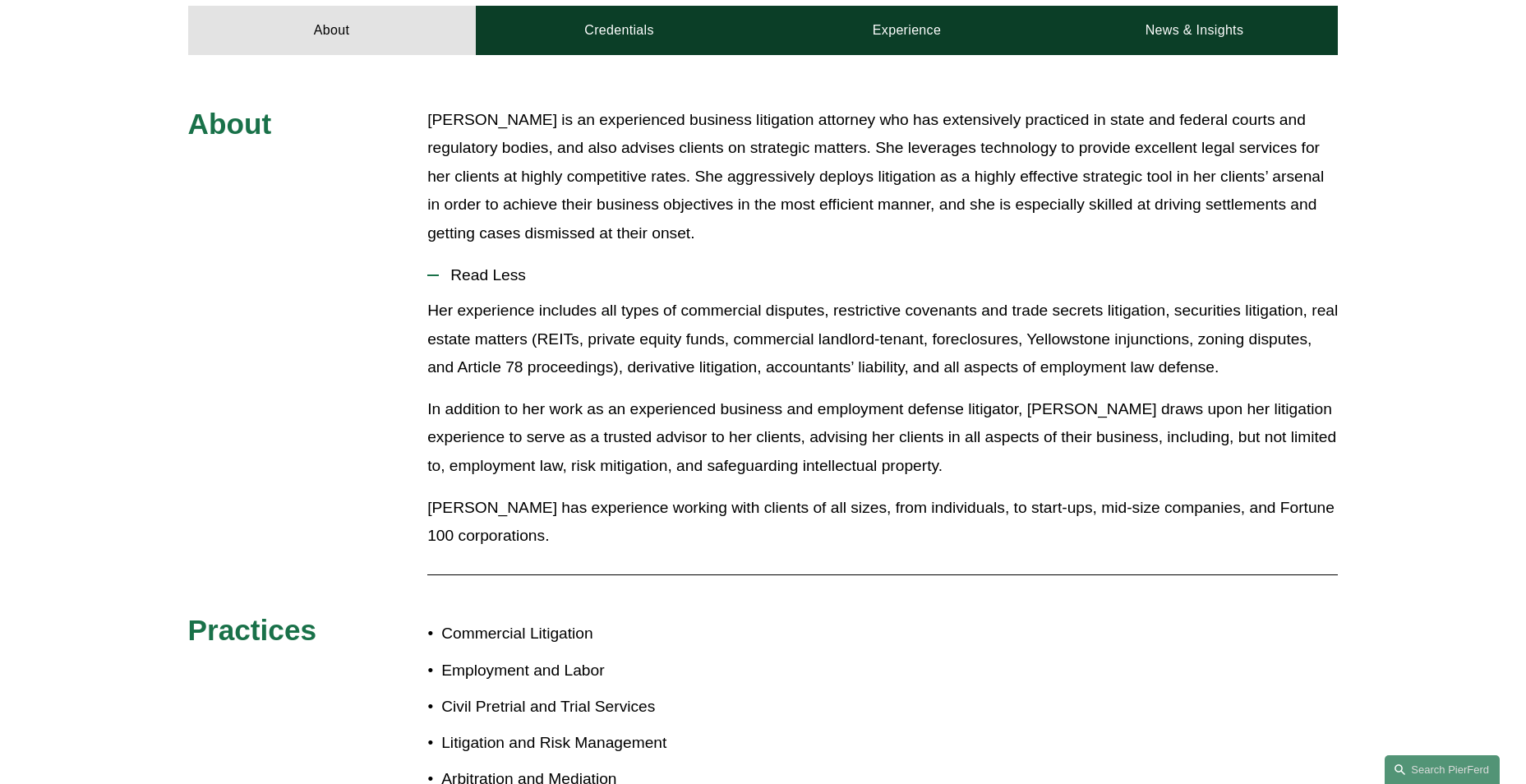
scroll to position [657, 0]
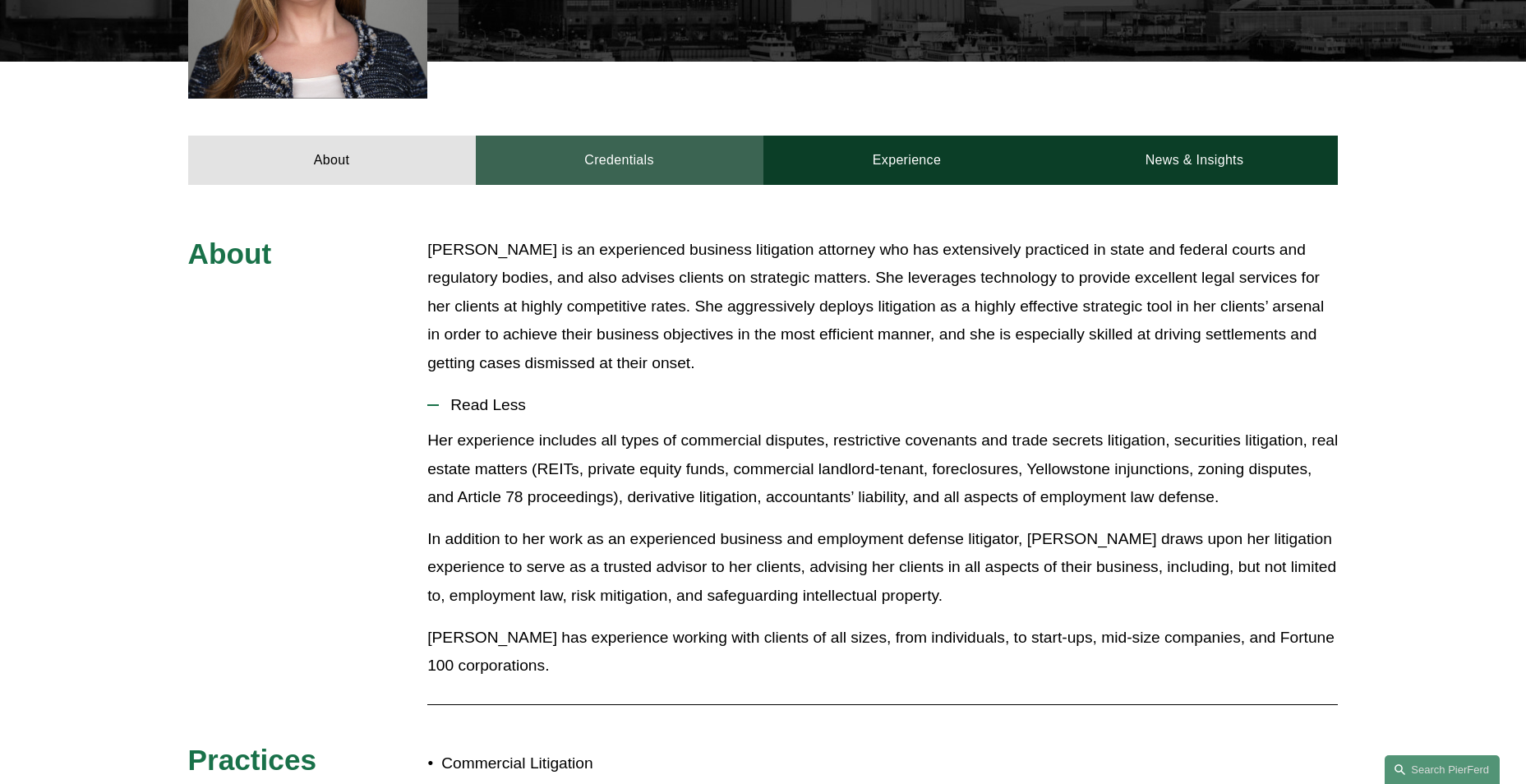
click at [706, 135] on link "Credentials" at bounding box center [619, 159] width 287 height 49
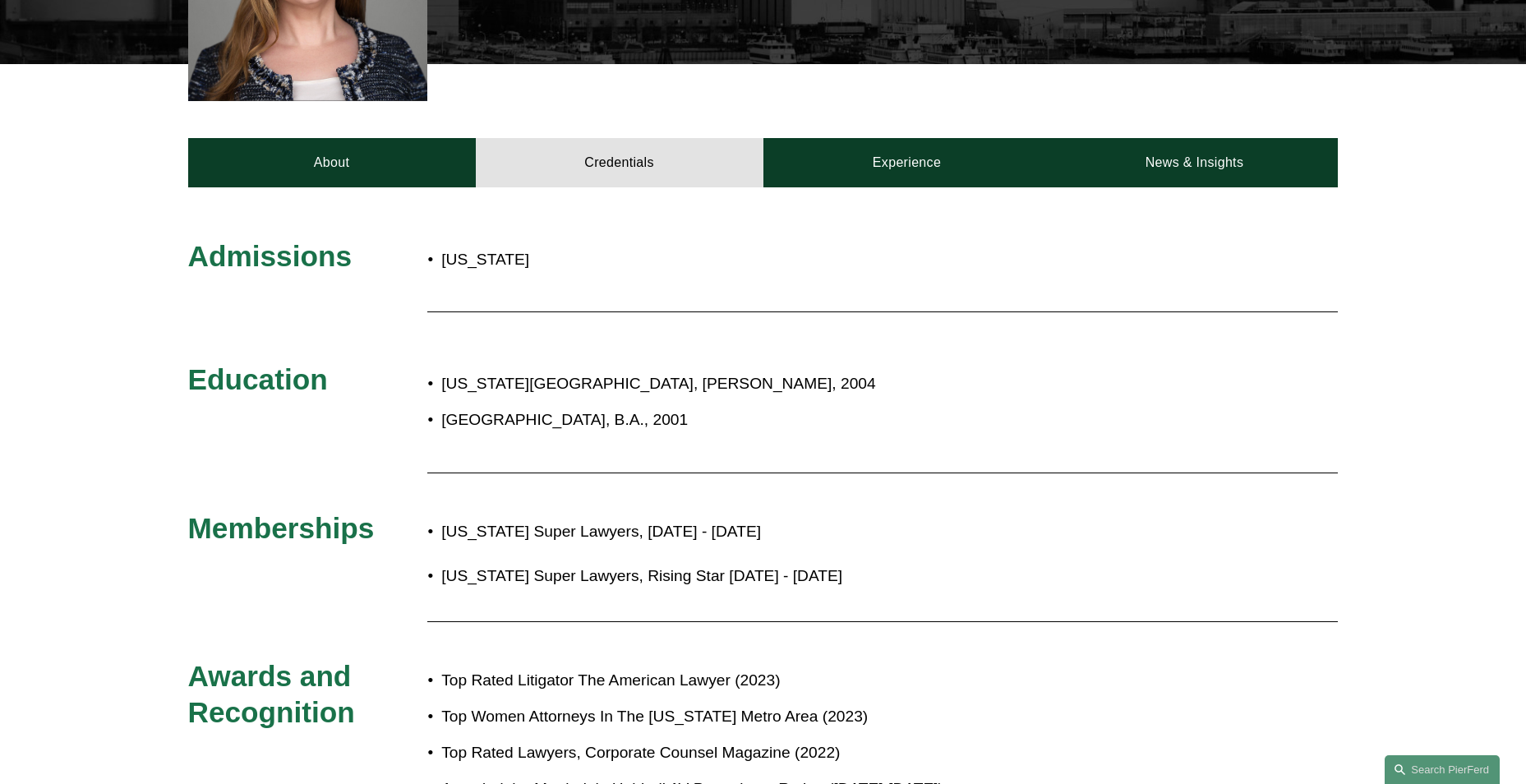
scroll to position [625, 0]
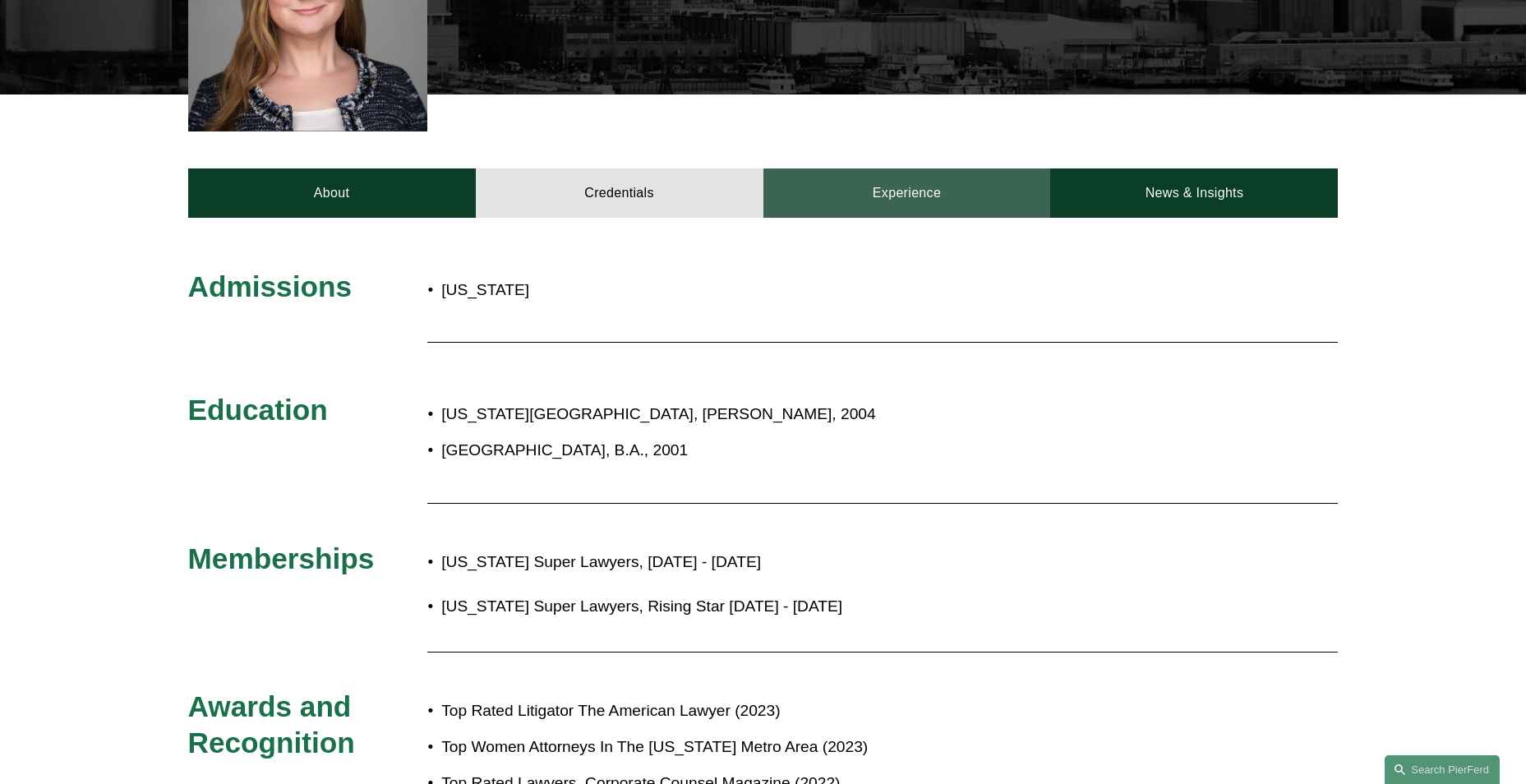
click at [908, 170] on link "Experience" at bounding box center [907, 192] width 287 height 49
